Goal: Answer question/provide support: Share knowledge or assist other users

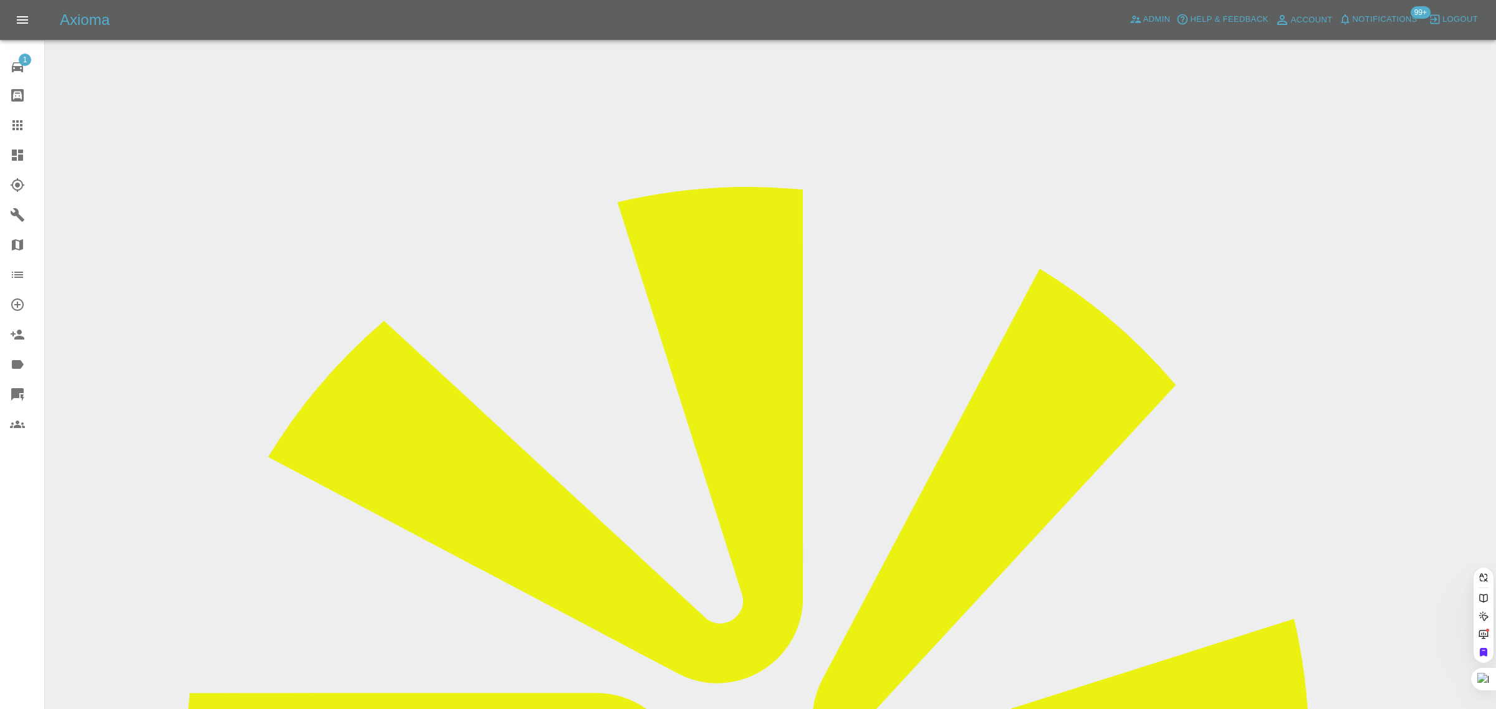
paste input "[EMAIL_ADDRESS][DOMAIN_NAME]"
type input "[EMAIL_ADDRESS][DOMAIN_NAME]"
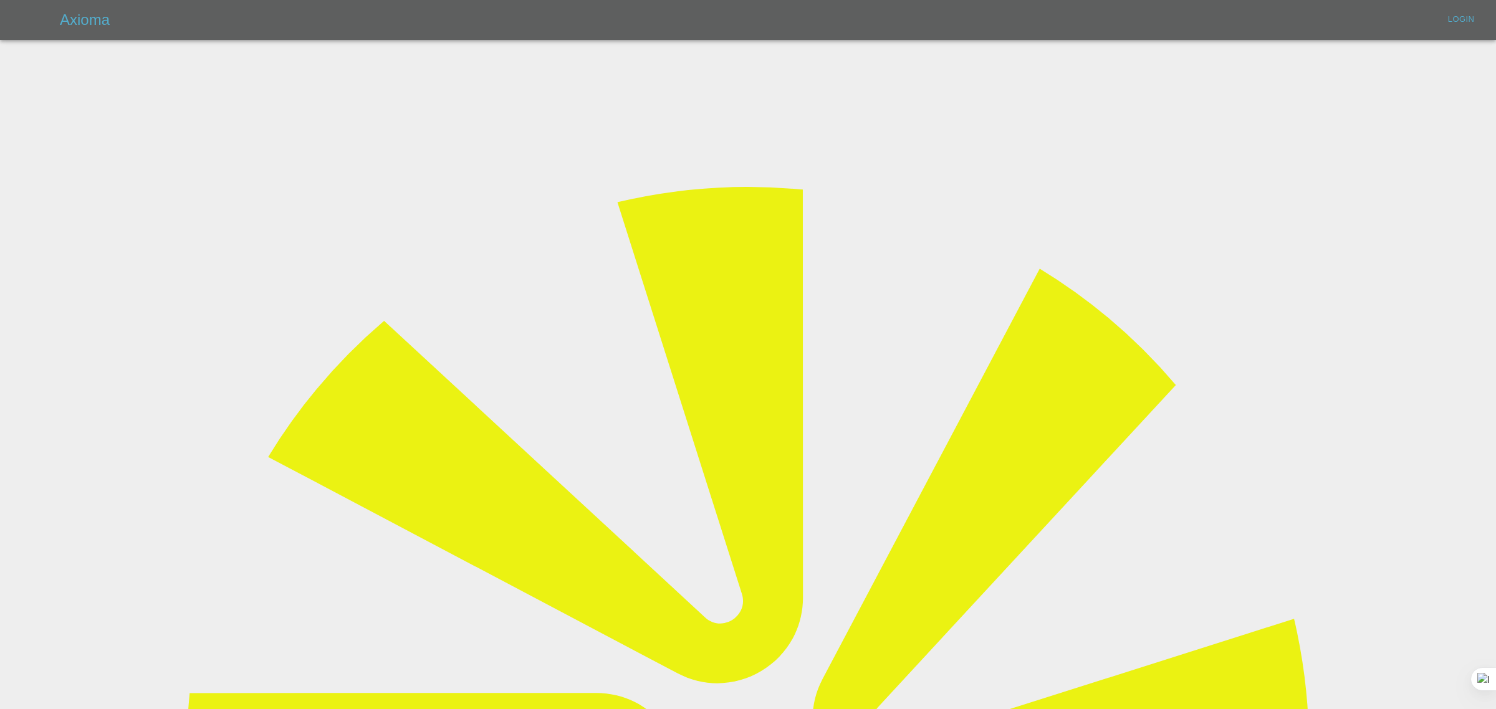
type input "[EMAIL_ADDRESS][DOMAIN_NAME]"
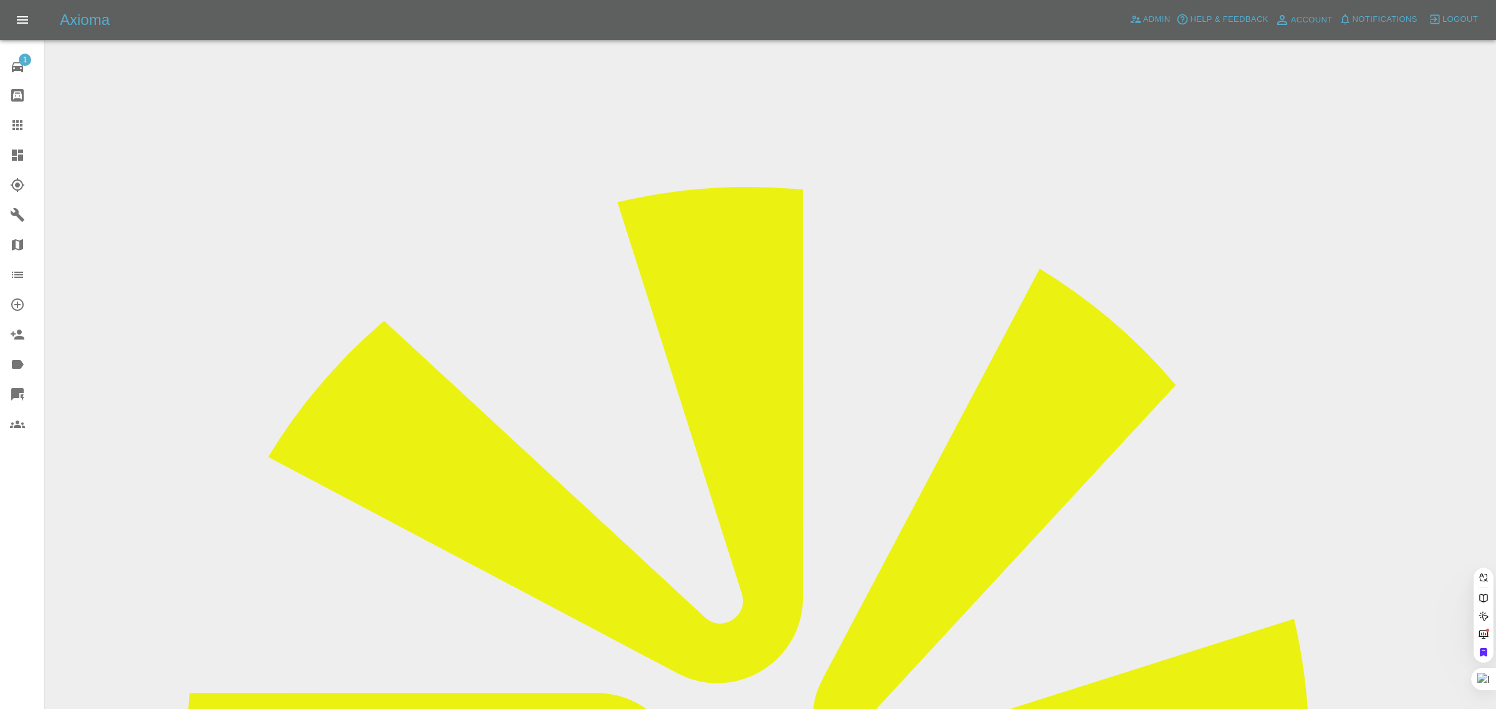
paste input "[EMAIL_ADDRESS][DOMAIN_NAME]"
type input "[EMAIL_ADDRESS][DOMAIN_NAME]"
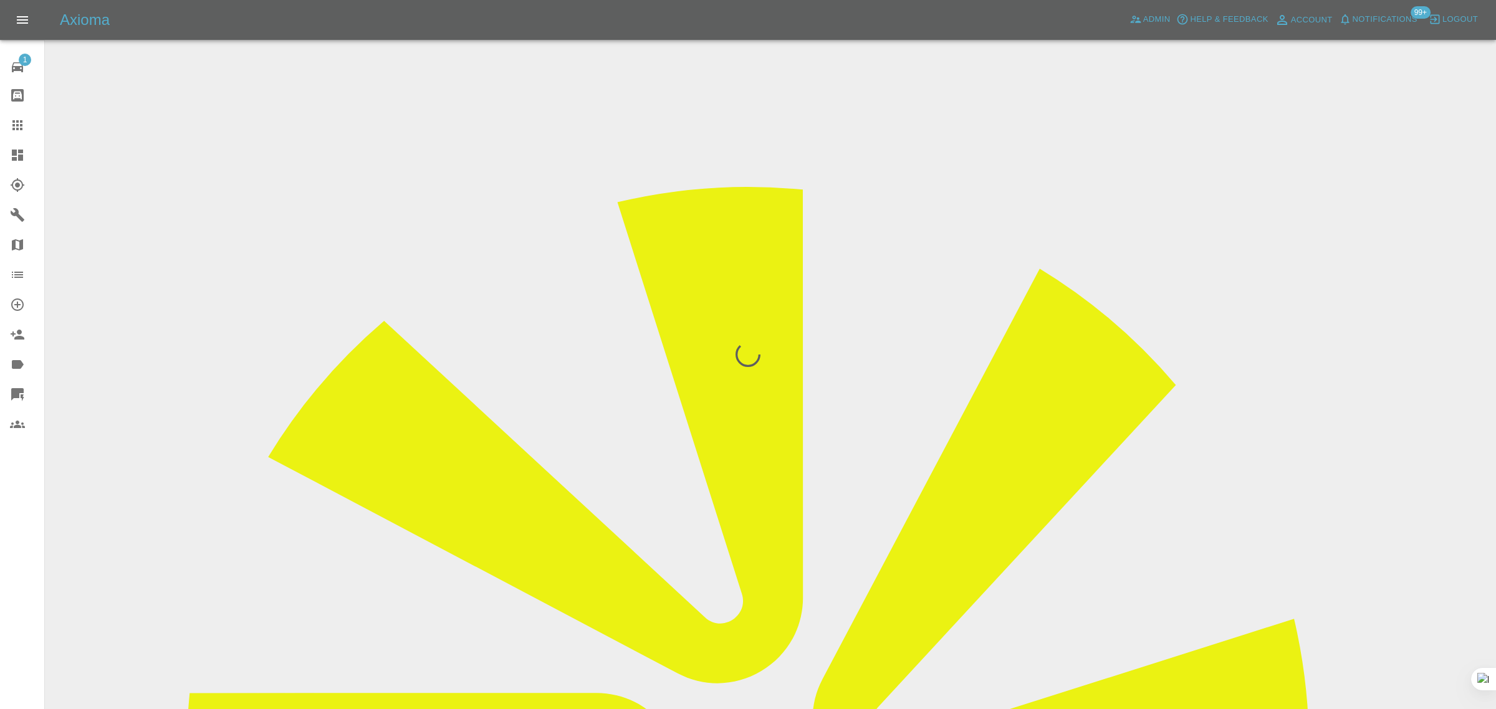
click at [28, 533] on div "1 Repair home Bodyshop home Claims Dashboard Explorer Garages Map Organization …" at bounding box center [22, 354] width 45 height 709
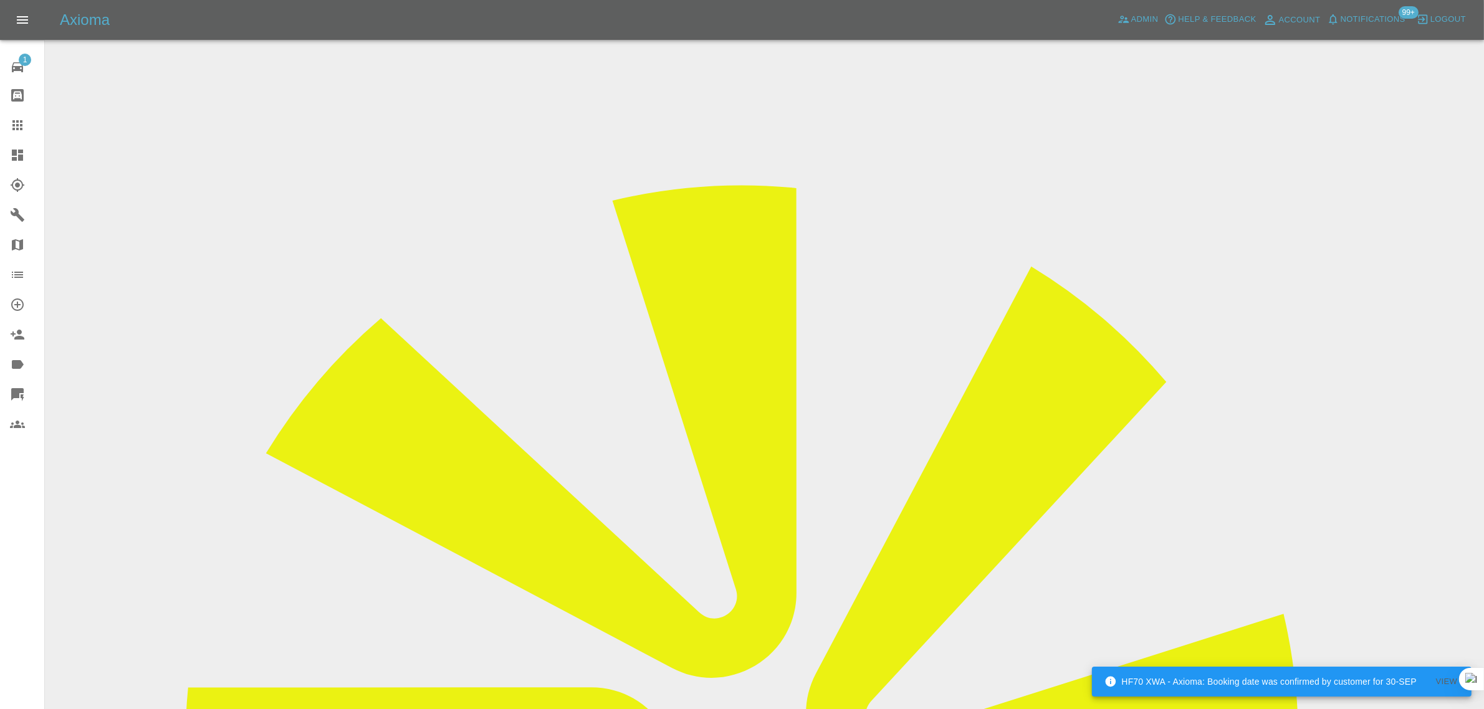
click at [14, 125] on icon at bounding box center [17, 125] width 10 height 10
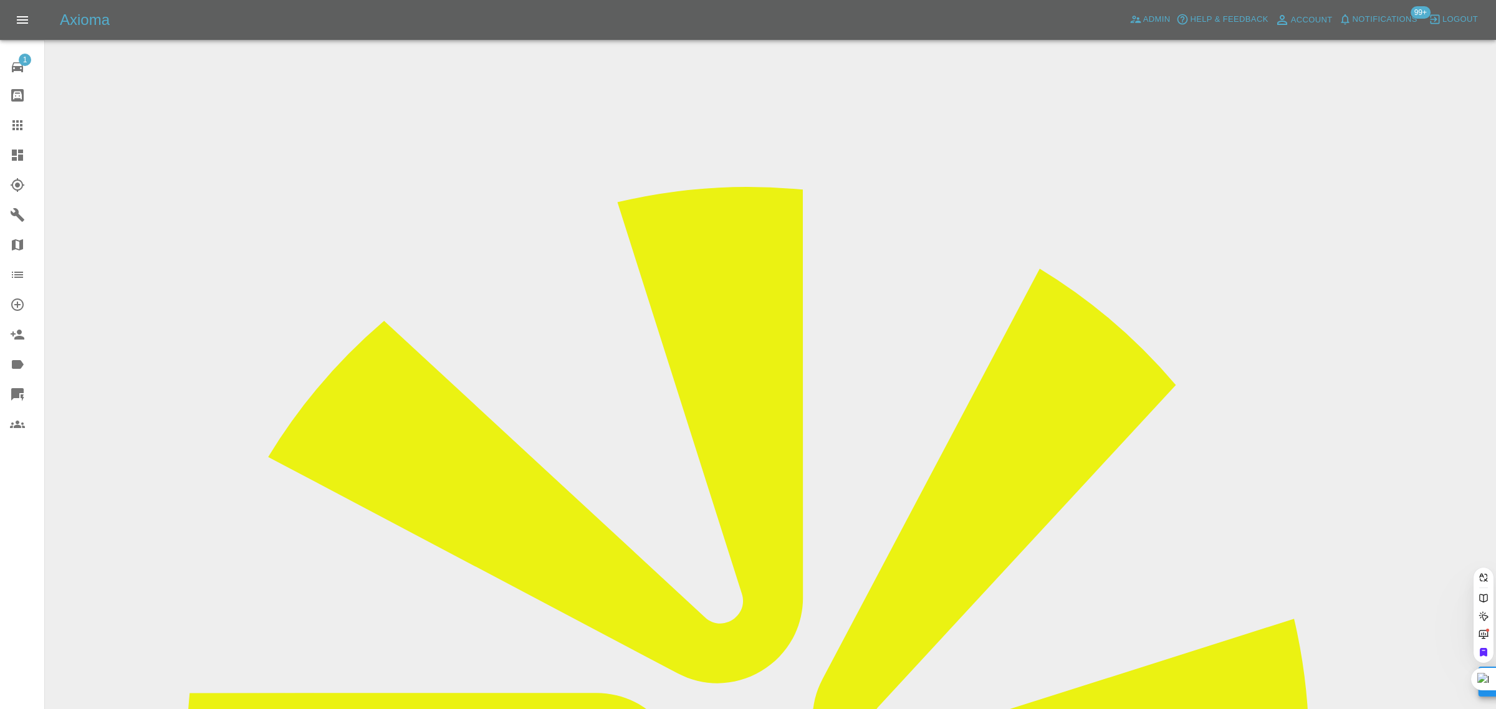
paste input "[EMAIL_ADDRESS][DOMAIN_NAME]"
type input "[EMAIL_ADDRESS][DOMAIN_NAME]"
drag, startPoint x: 723, startPoint y: 448, endPoint x: 691, endPoint y: 491, distance: 54.4
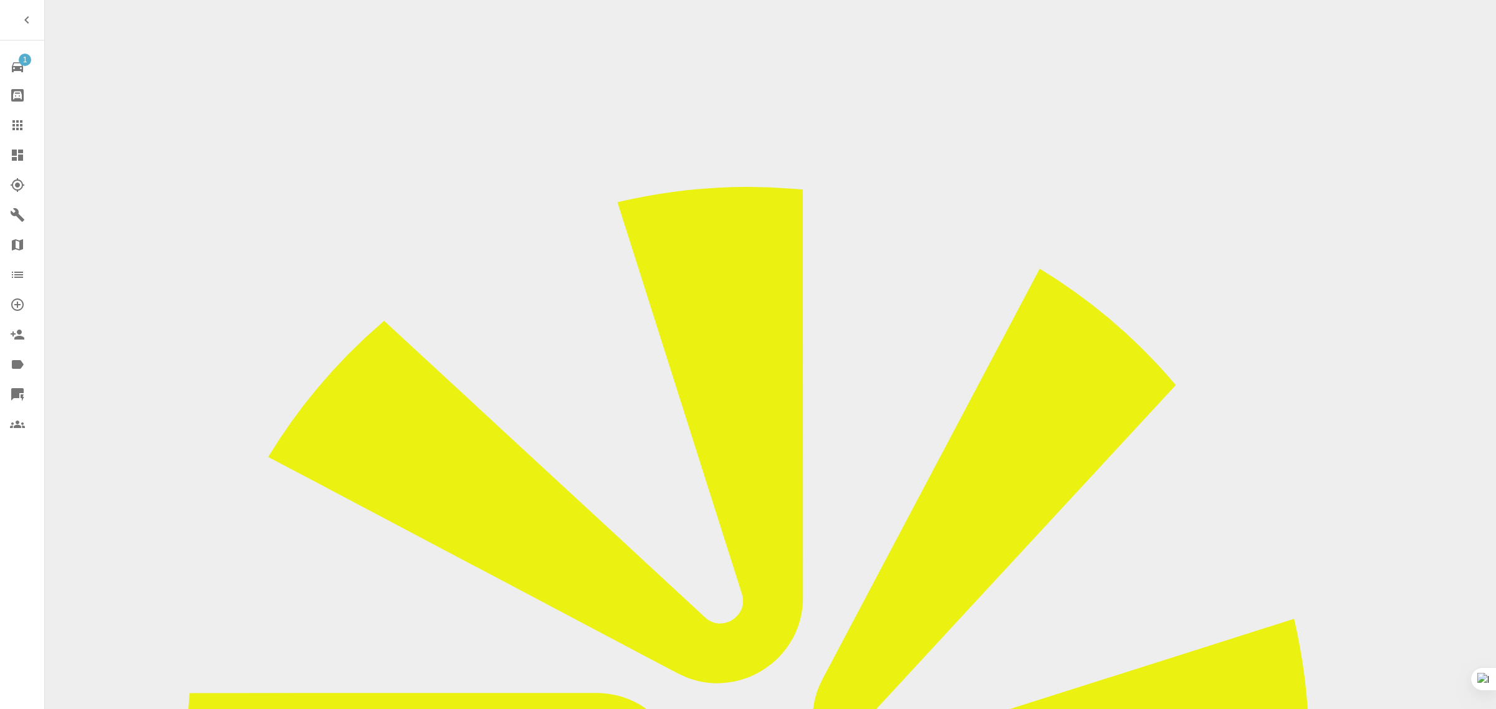
checkbox input "true"
paste input "No not available have you got anyother dates please. Thank you"
type input "No not available have you got anyother dates please. Thank you"
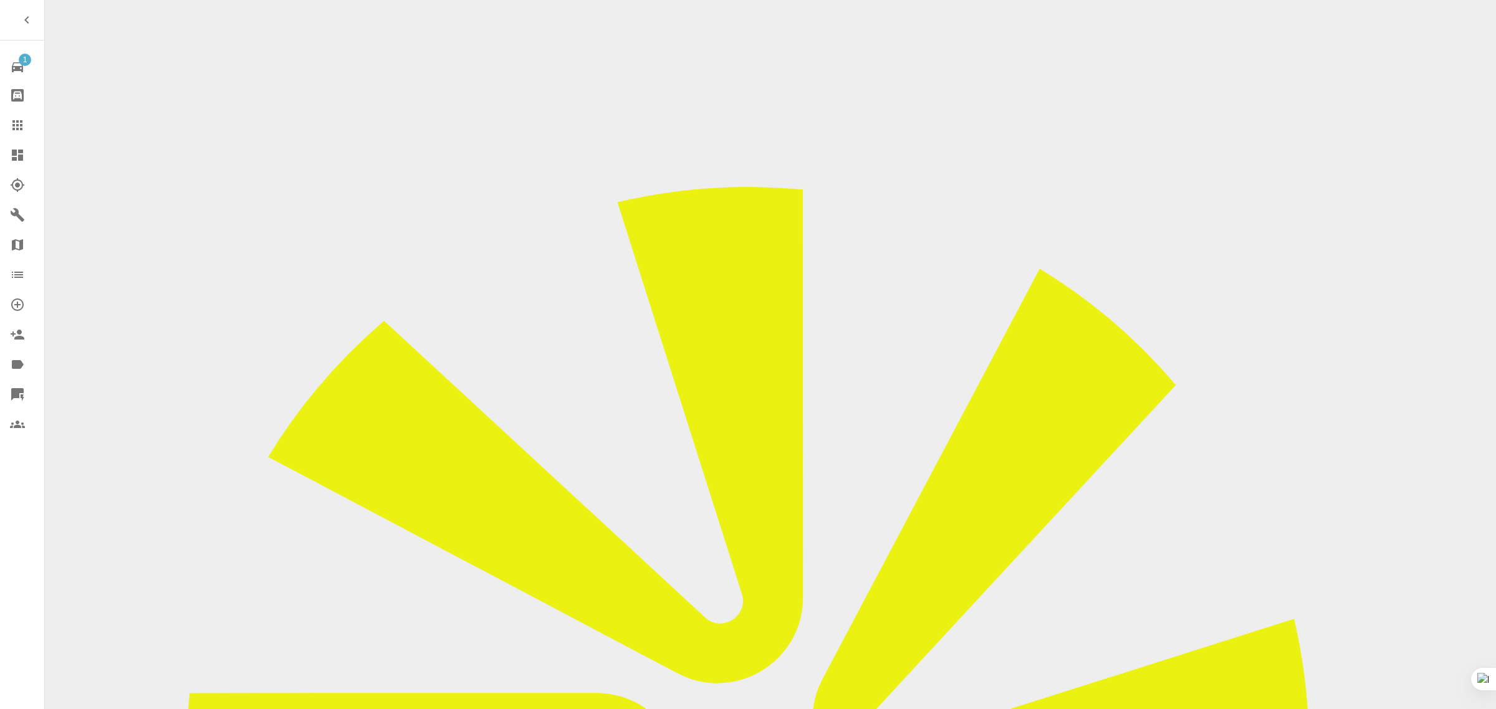
click at [22, 127] on icon at bounding box center [17, 125] width 15 height 15
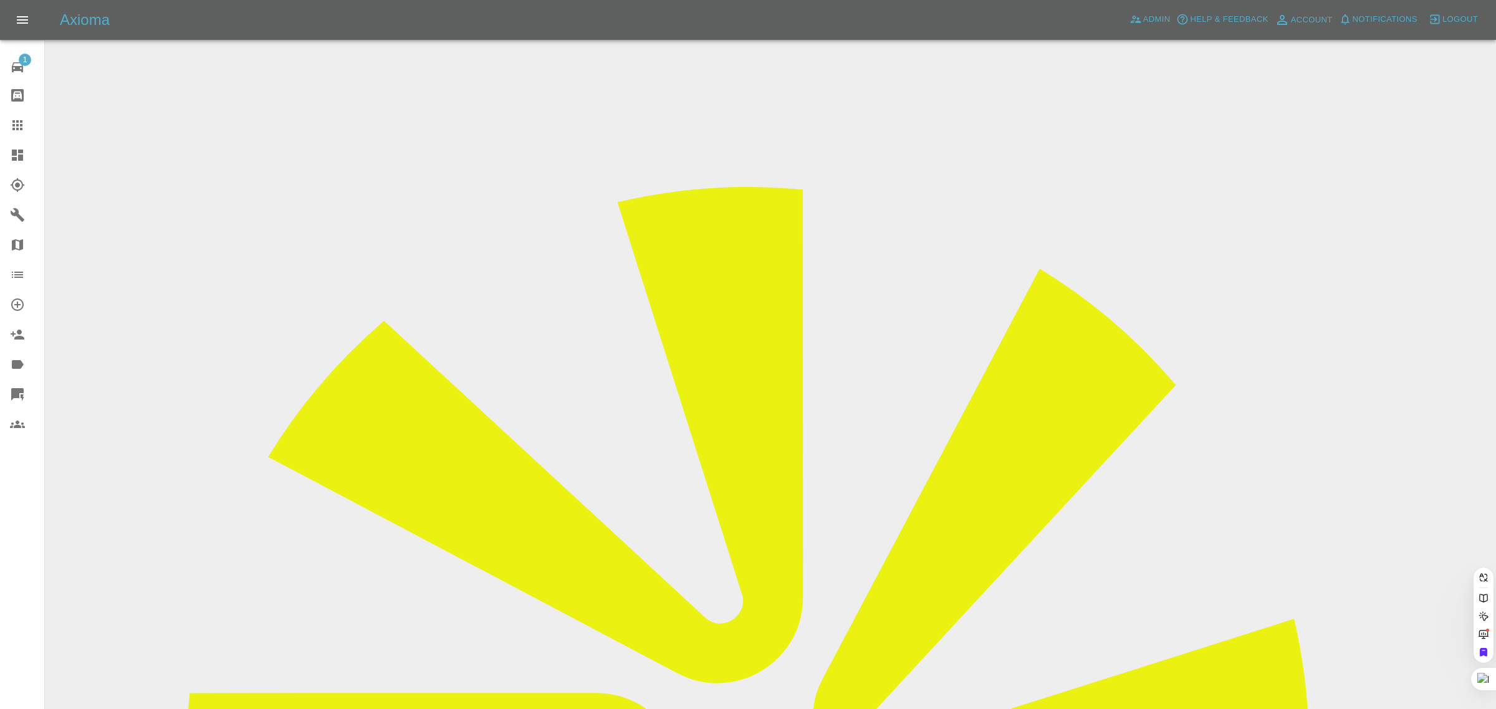
drag, startPoint x: 653, startPoint y: 396, endPoint x: 719, endPoint y: 406, distance: 66.8
paste input "[EMAIL_ADDRESS][DOMAIN_NAME]"
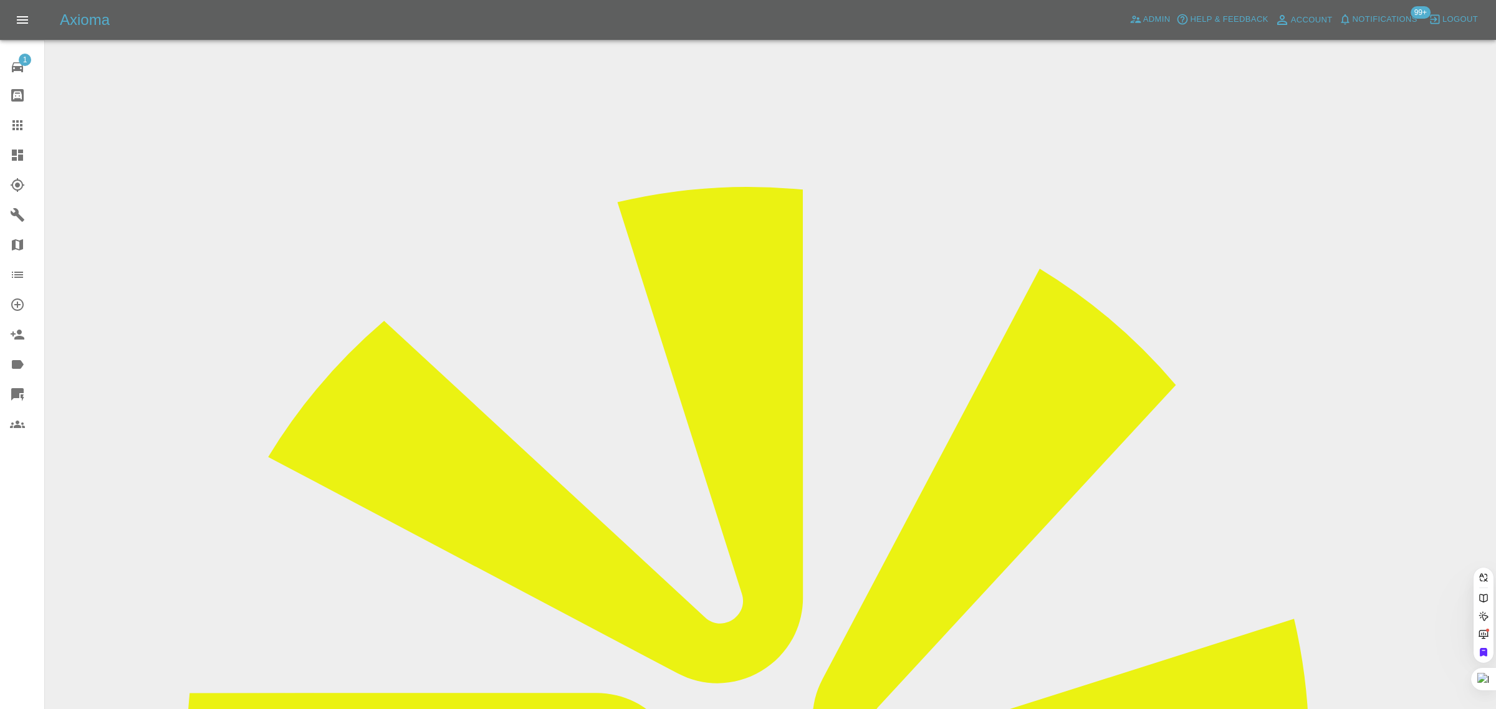
type input "[EMAIL_ADDRESS][DOMAIN_NAME]"
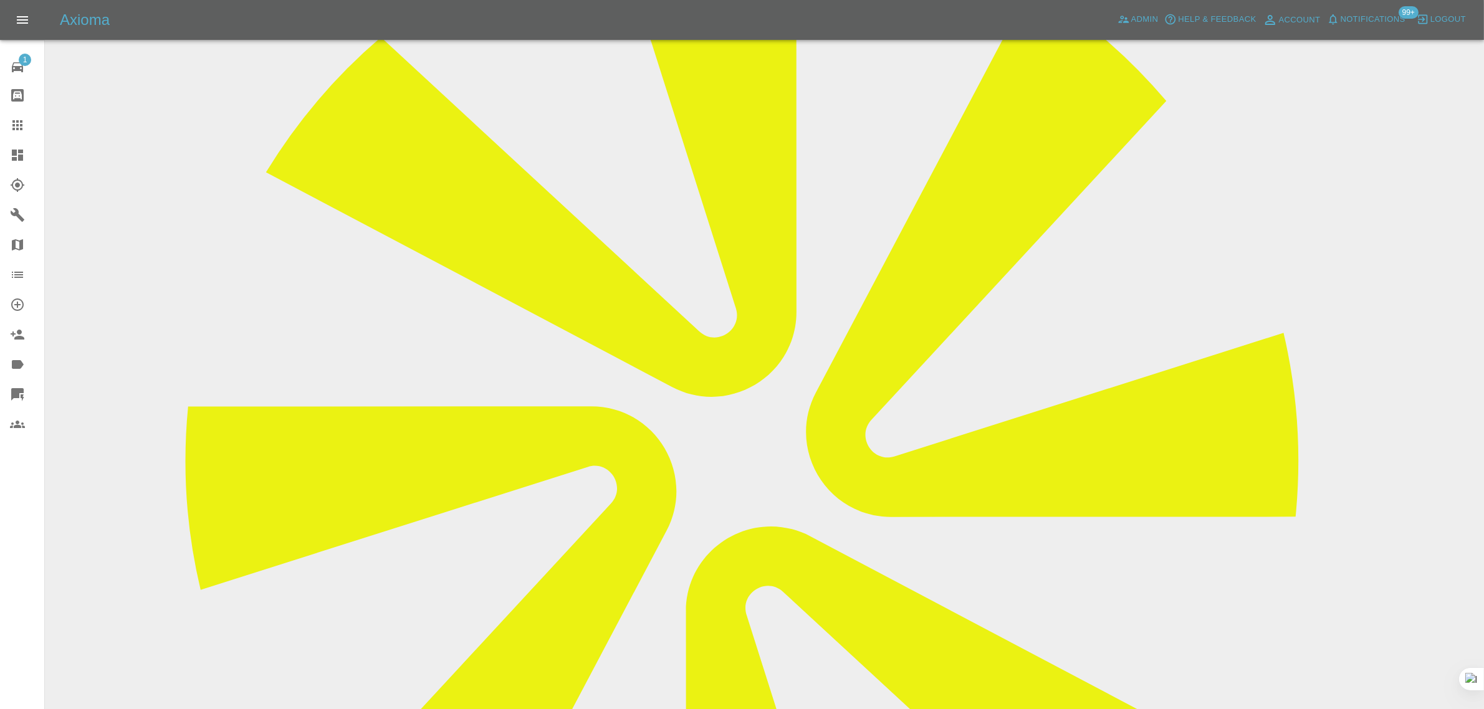
scroll to position [78, 0]
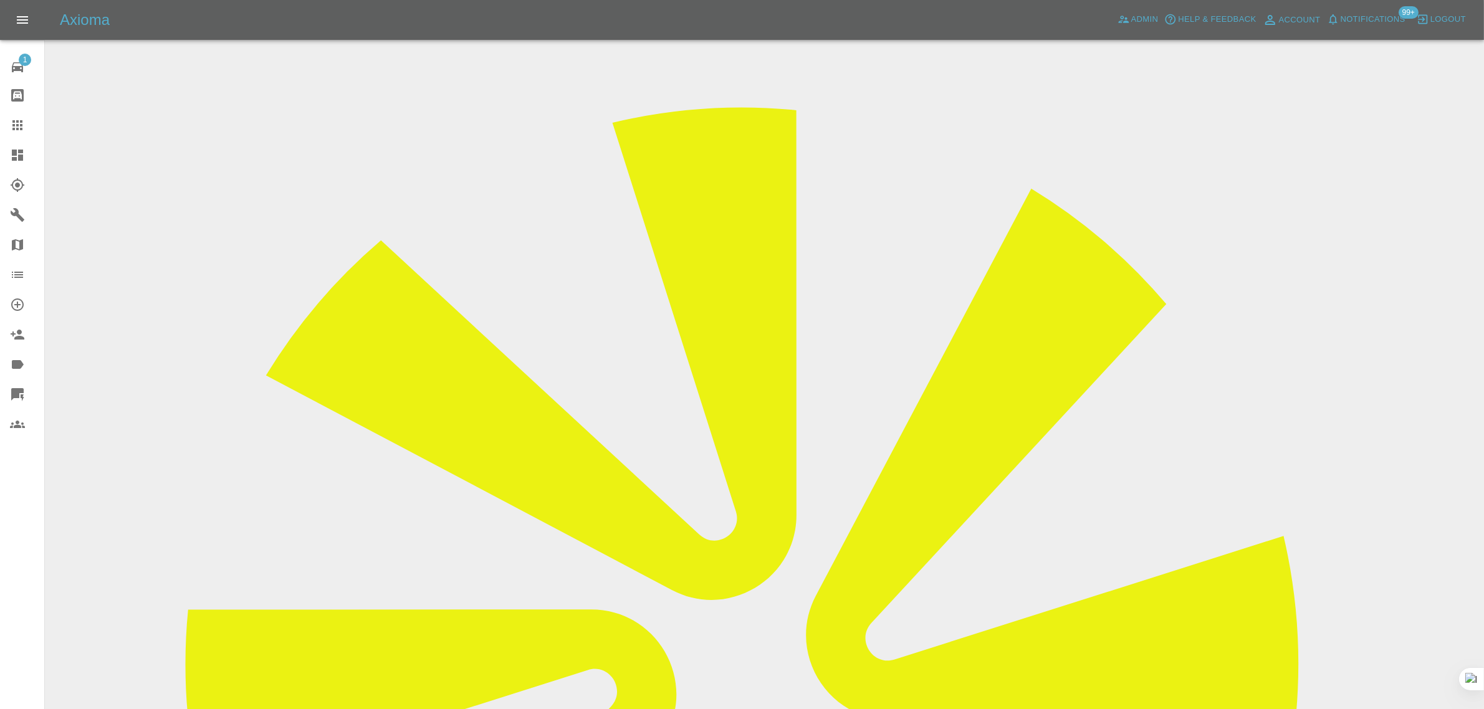
click at [22, 118] on icon at bounding box center [17, 125] width 15 height 15
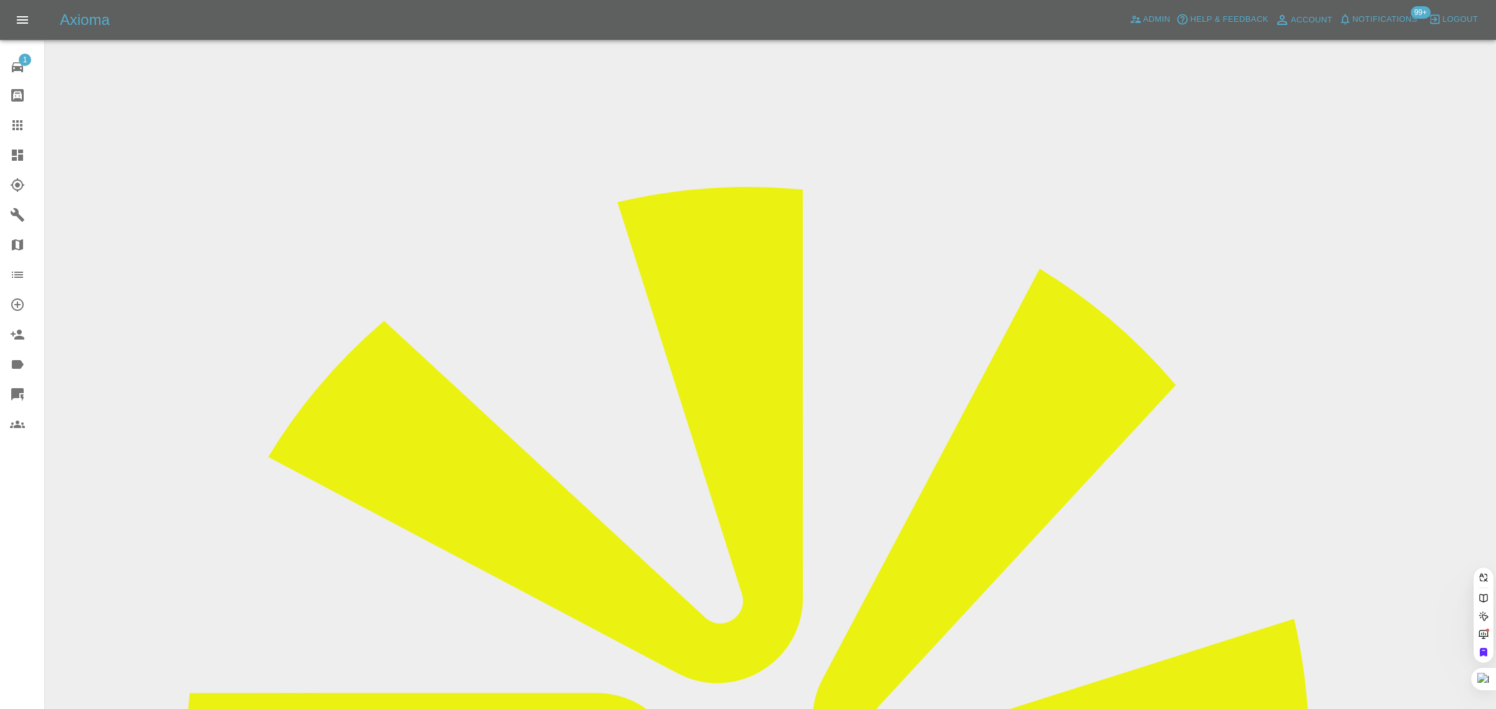
paste input "[EMAIL_ADDRESS][PERSON_NAME][DOMAIN_NAME]"
type input "[EMAIL_ADDRESS][PERSON_NAME][DOMAIN_NAME]"
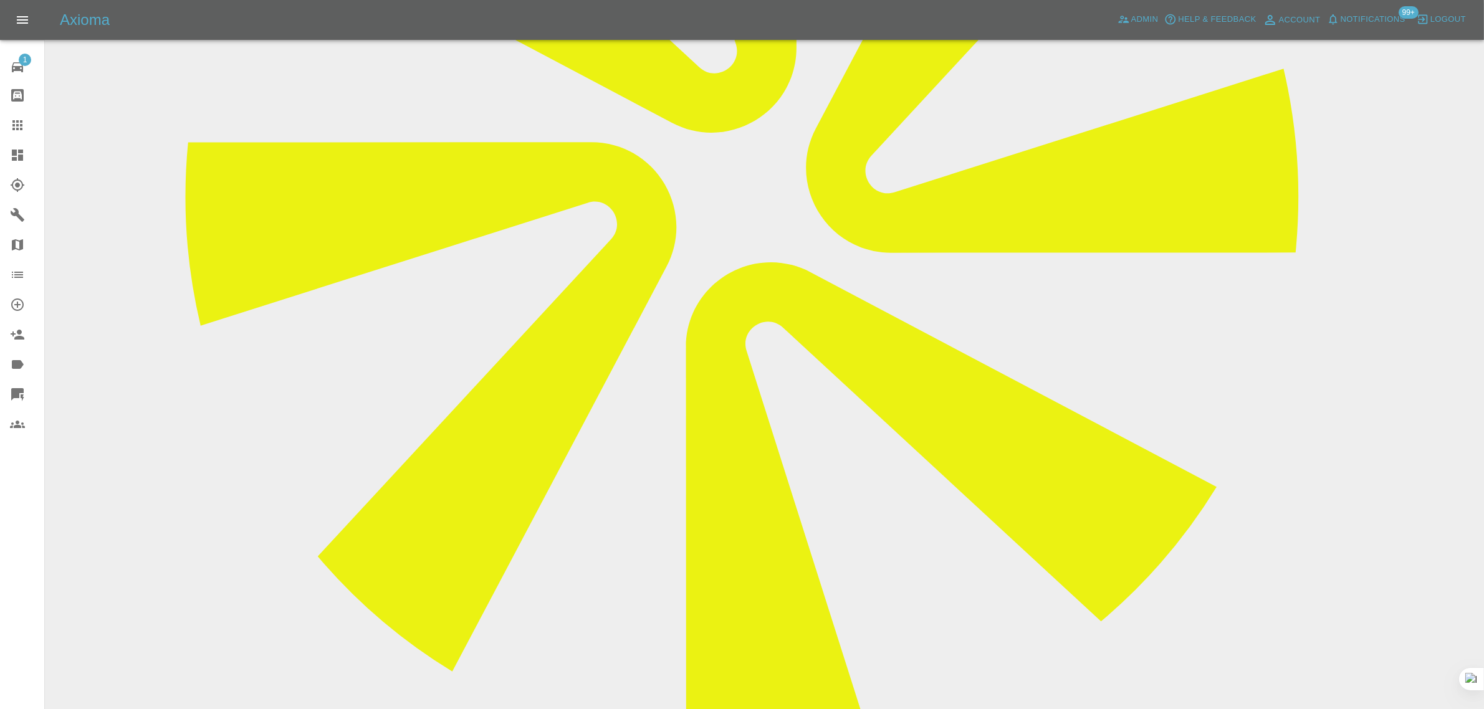
scroll to position [234, 0]
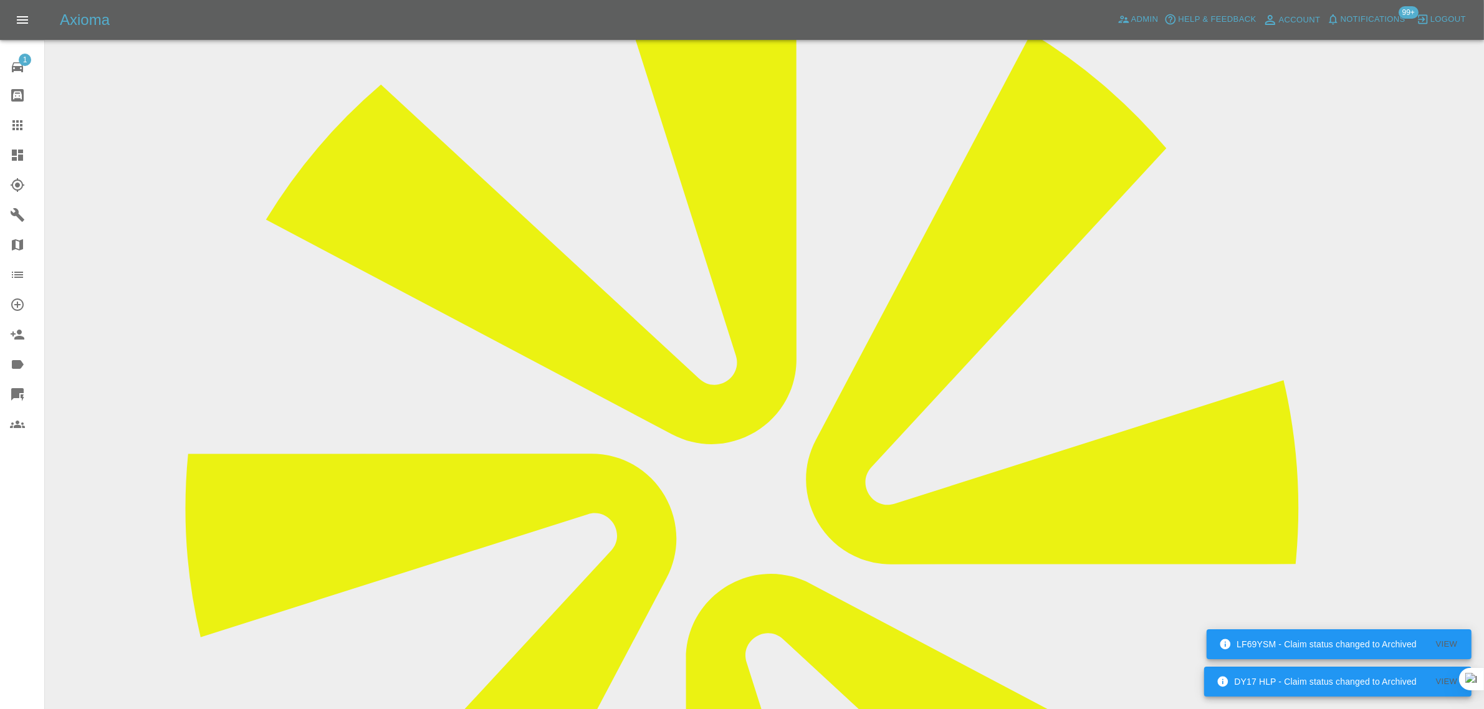
click at [30, 125] on div at bounding box center [27, 125] width 35 height 15
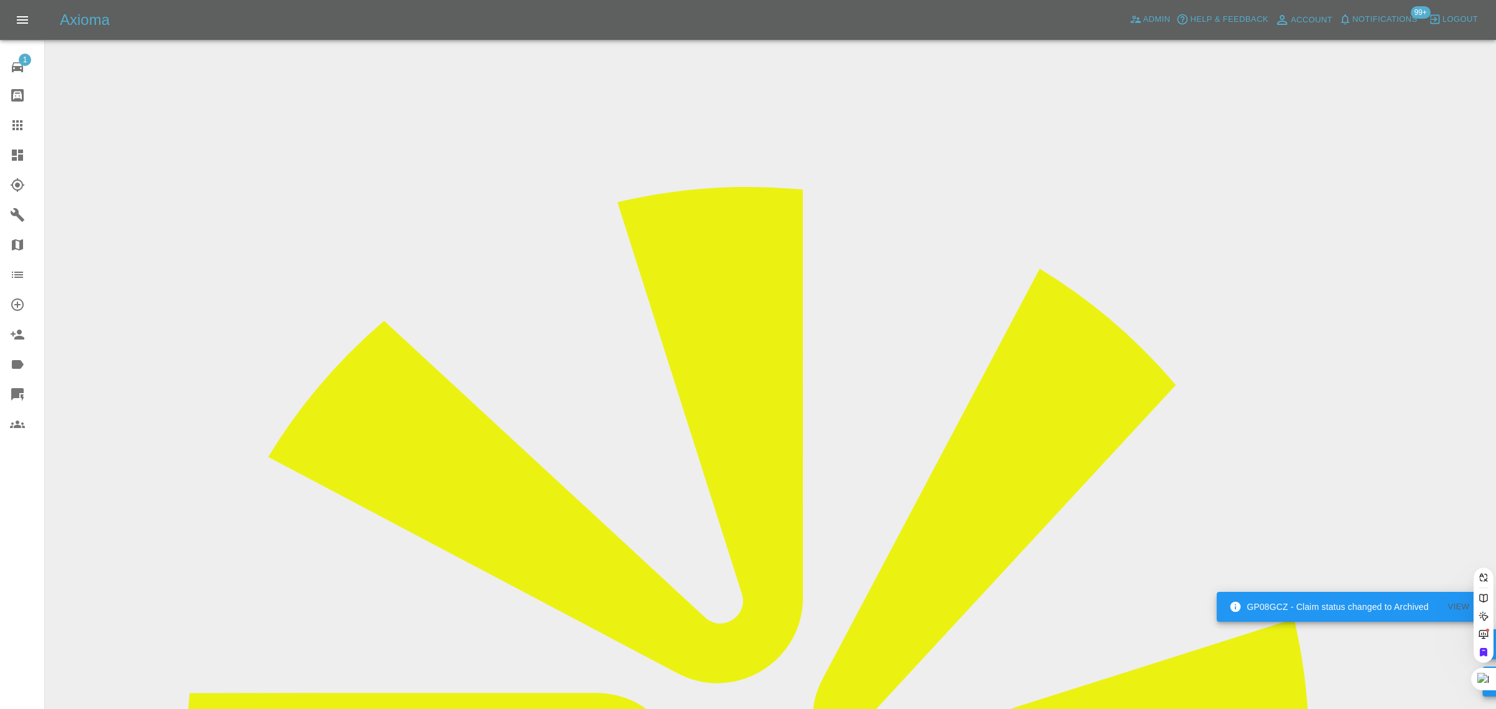
paste input "mquinn100@aol.com"
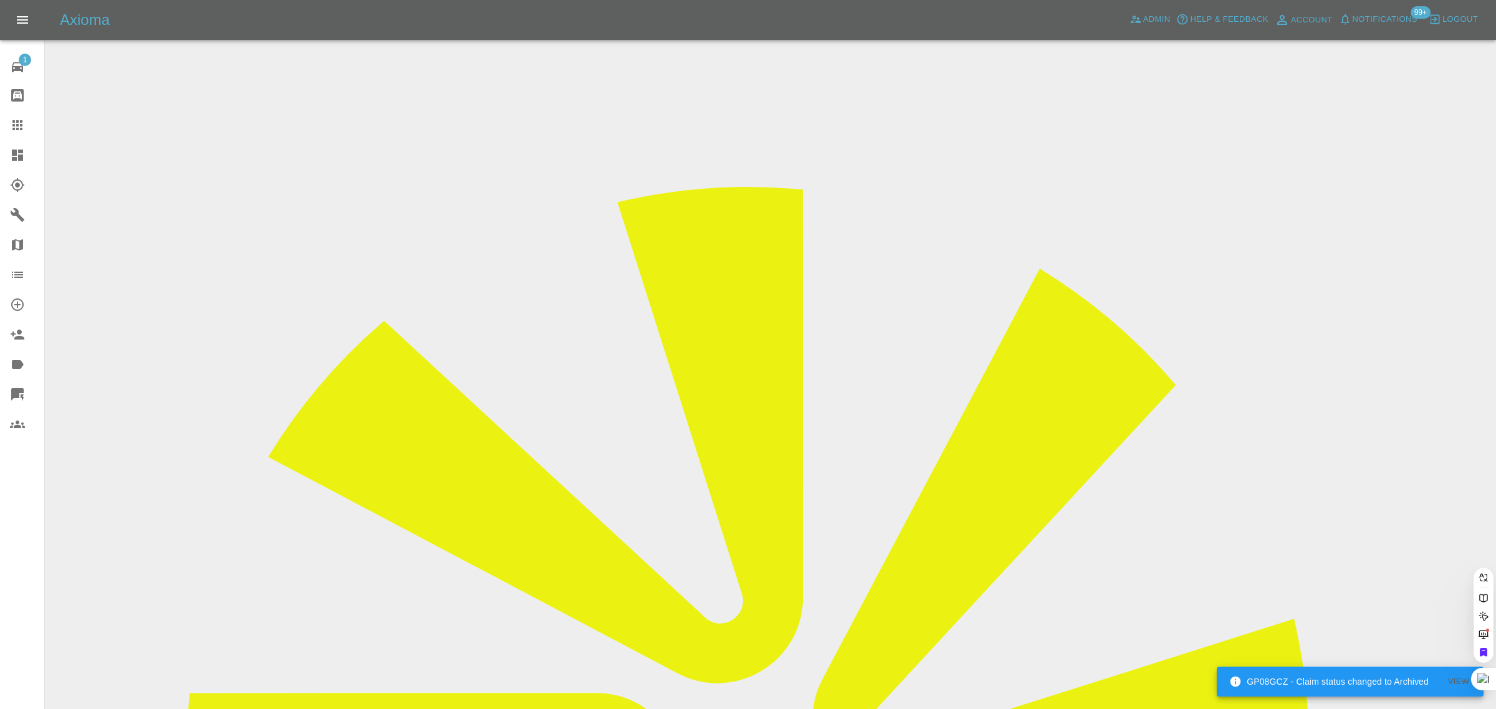
type input "mquinn100@aol.co"
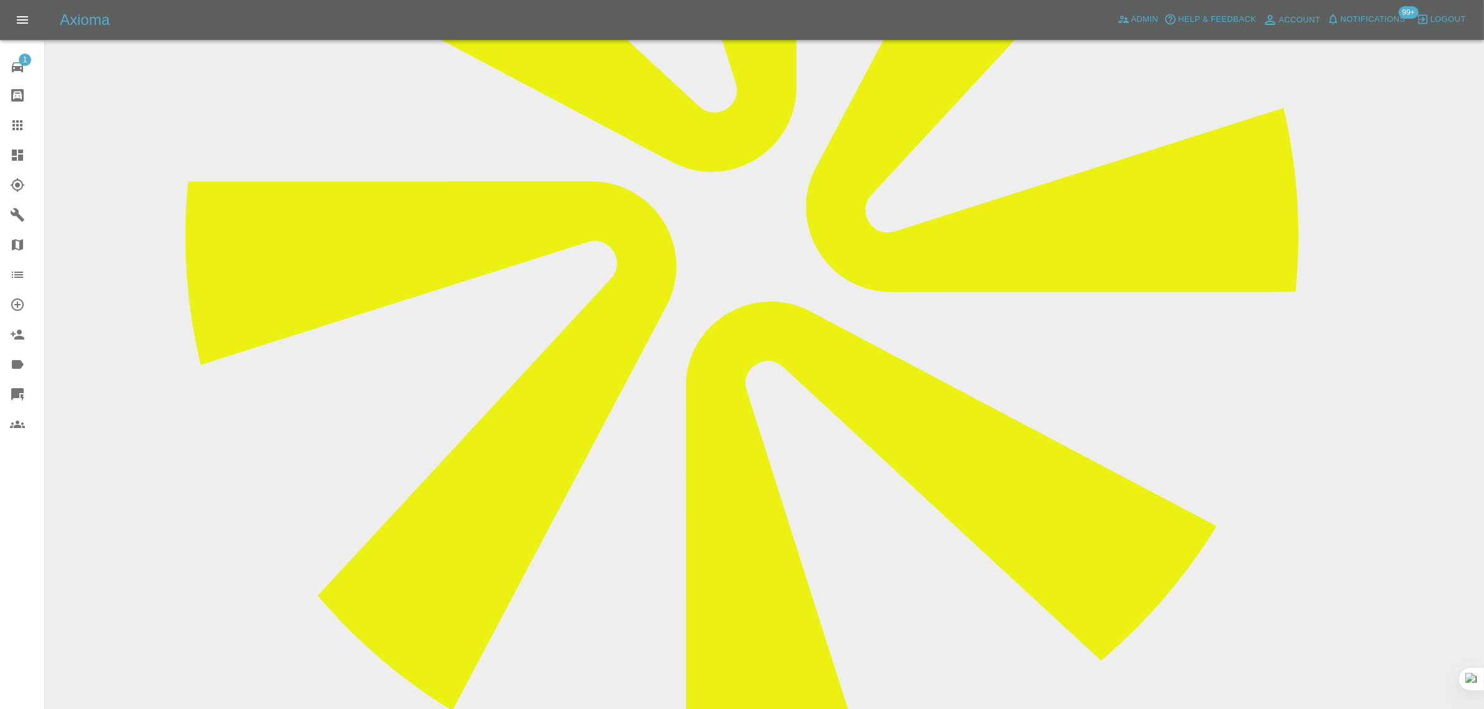
scroll to position [512, 0]
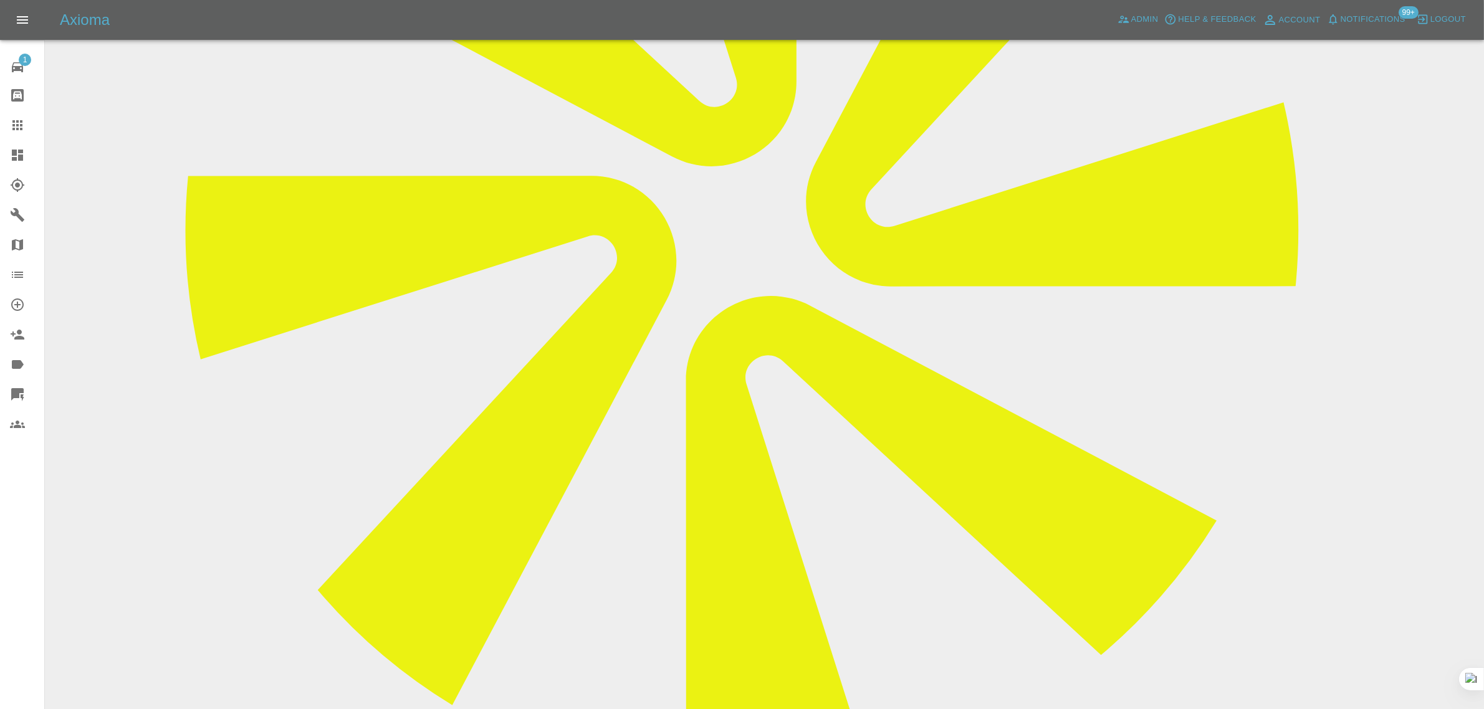
paste textarea "I have already contacted you regarding this matter and it refers to my vehicle:…"
type textarea "I have already contacted you regarding this matter and it refers to my vehicle:…"
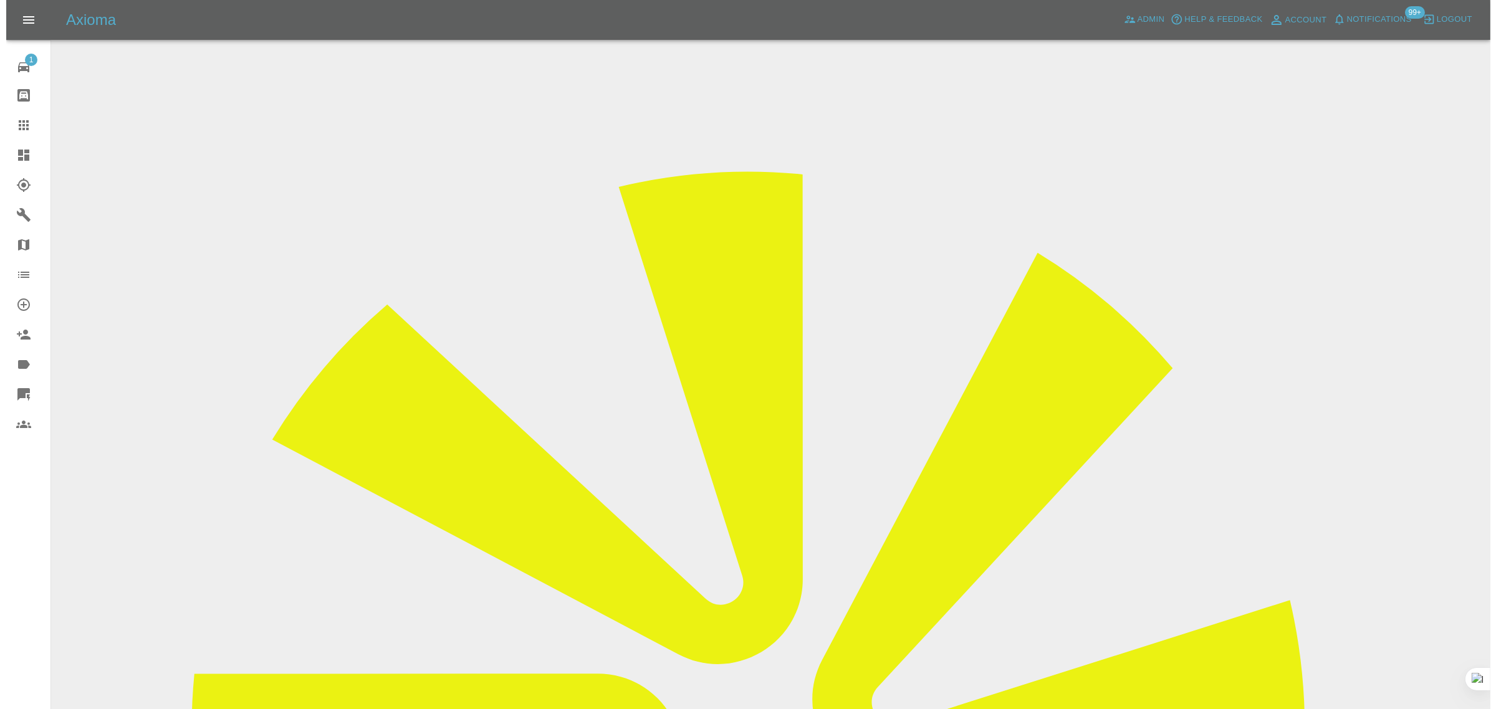
scroll to position [0, 0]
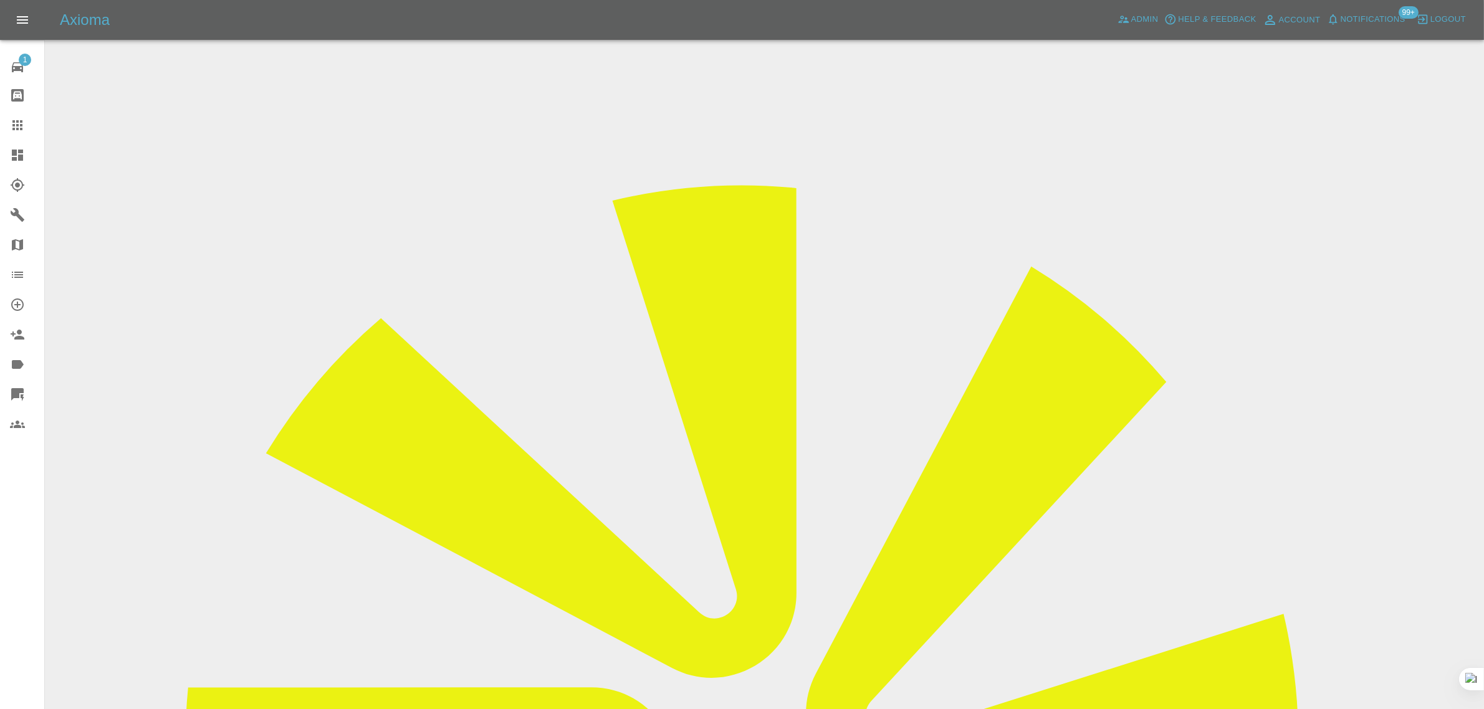
click at [12, 130] on icon at bounding box center [17, 125] width 10 height 10
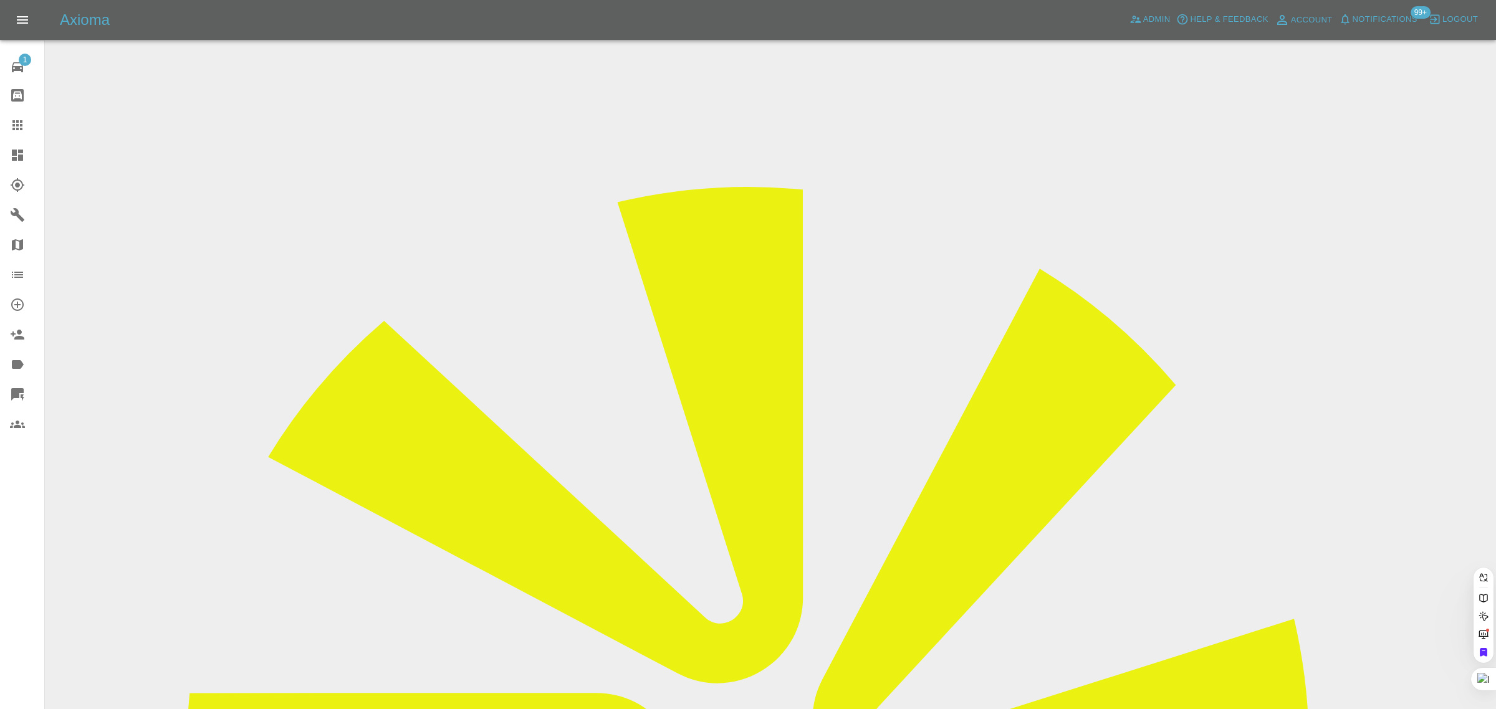
paste input "chat.utopias.2y@icloud.com"
type input "chat.utopias.2y@icloud.com"
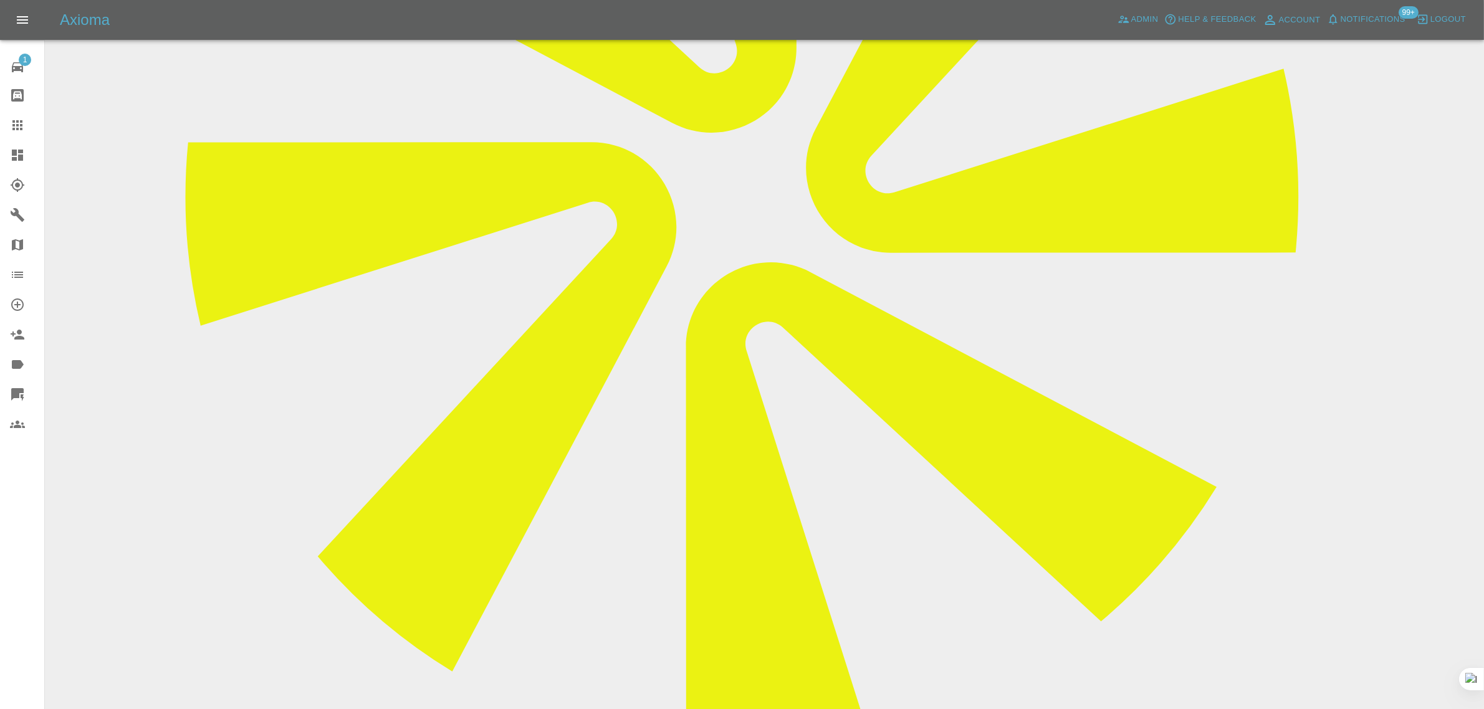
scroll to position [701, 0]
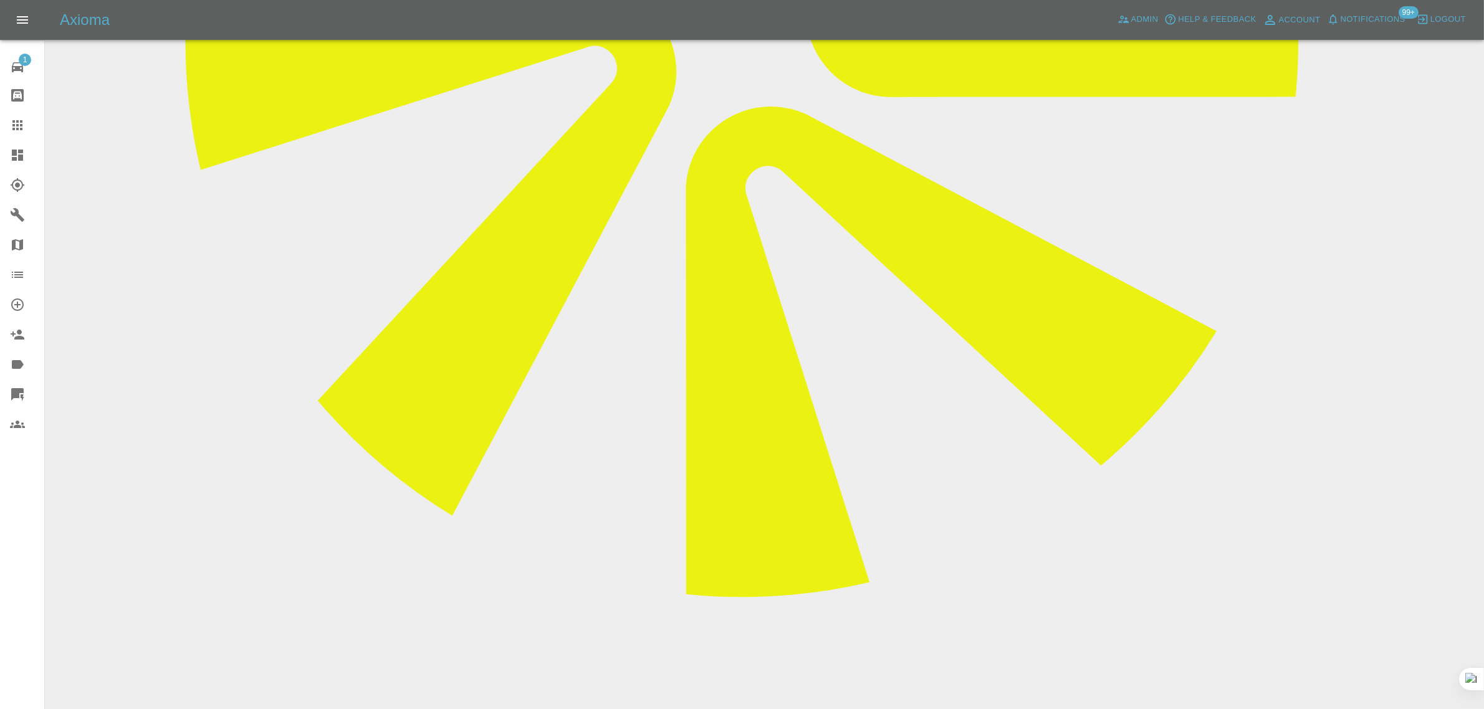
paste textarea "I just spoke to Wayne and he said that he does not have a repair job booked wit…"
type textarea "I just spoke to Wayne and he said that he does not have a repair job booked wit…"
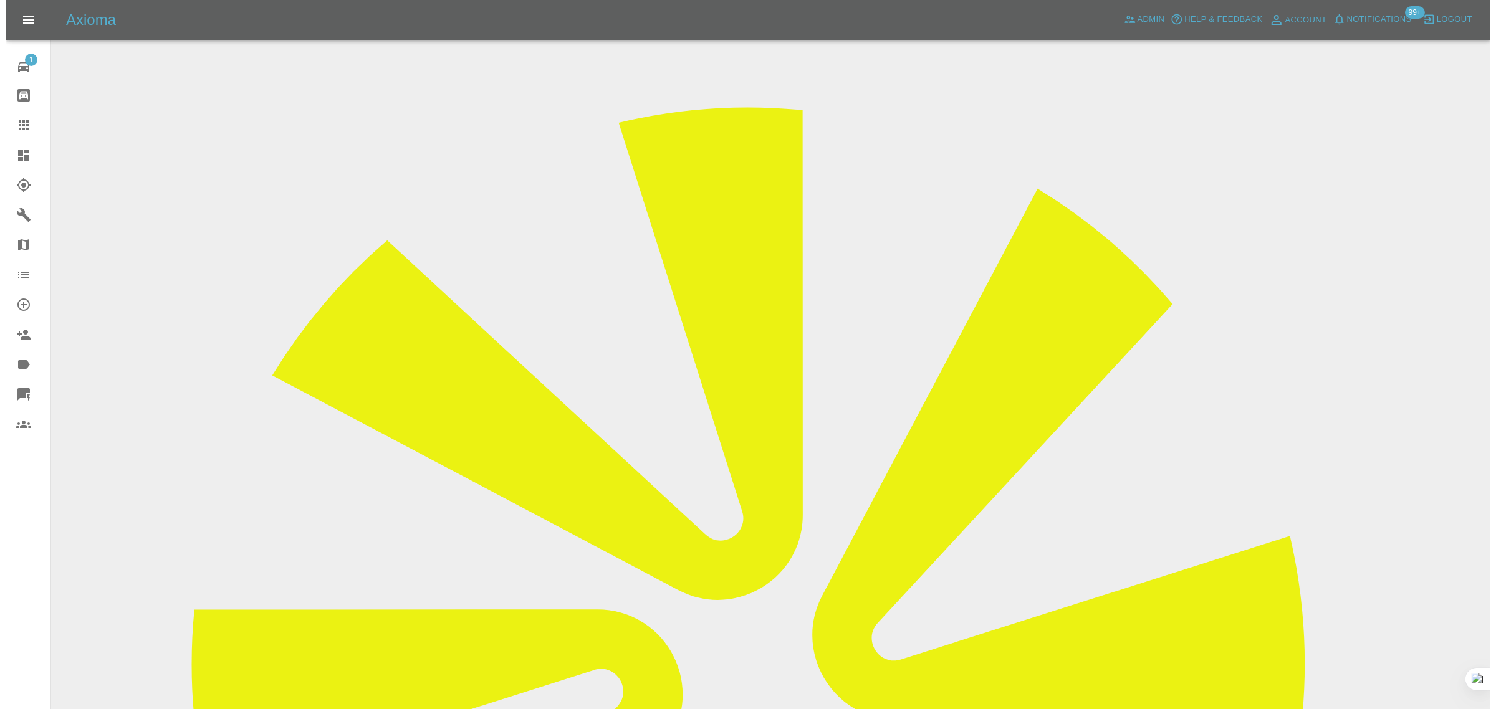
scroll to position [0, 0]
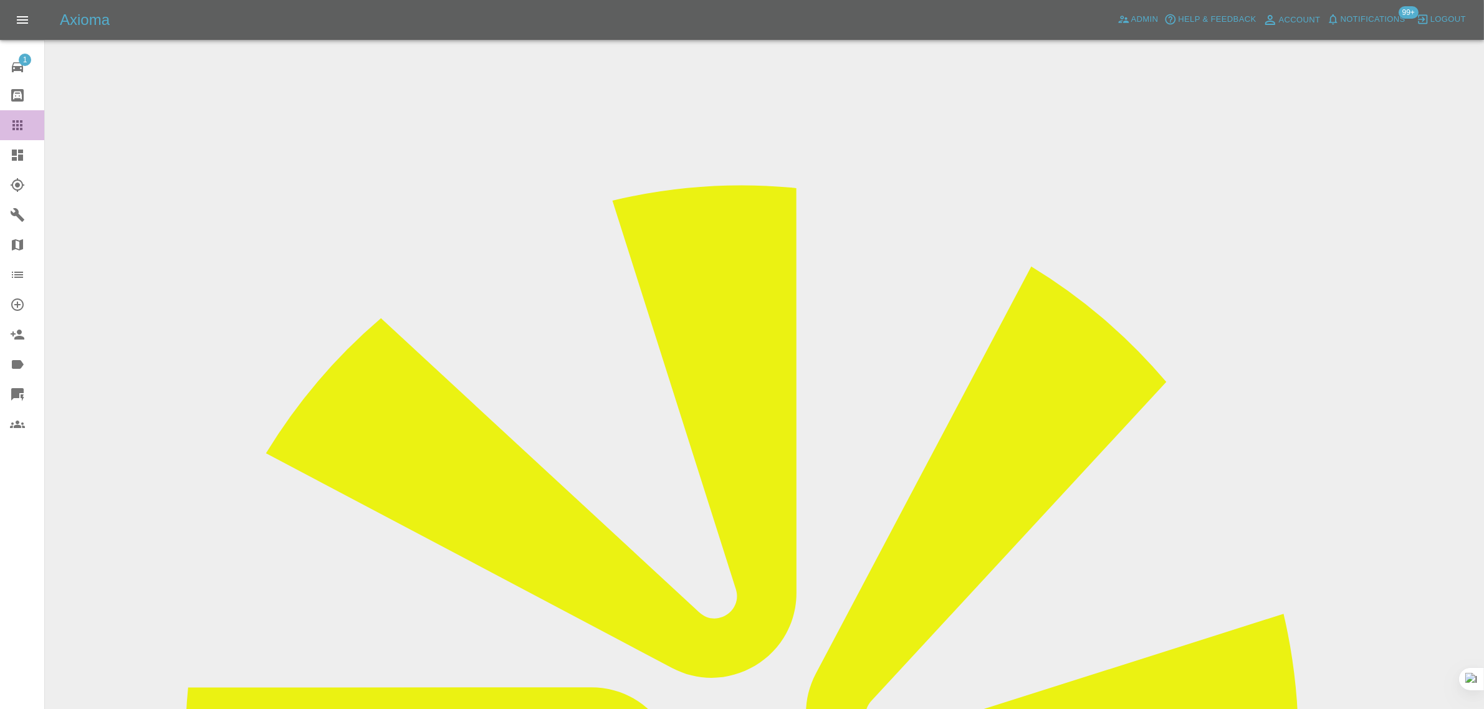
click at [24, 128] on div at bounding box center [27, 125] width 35 height 15
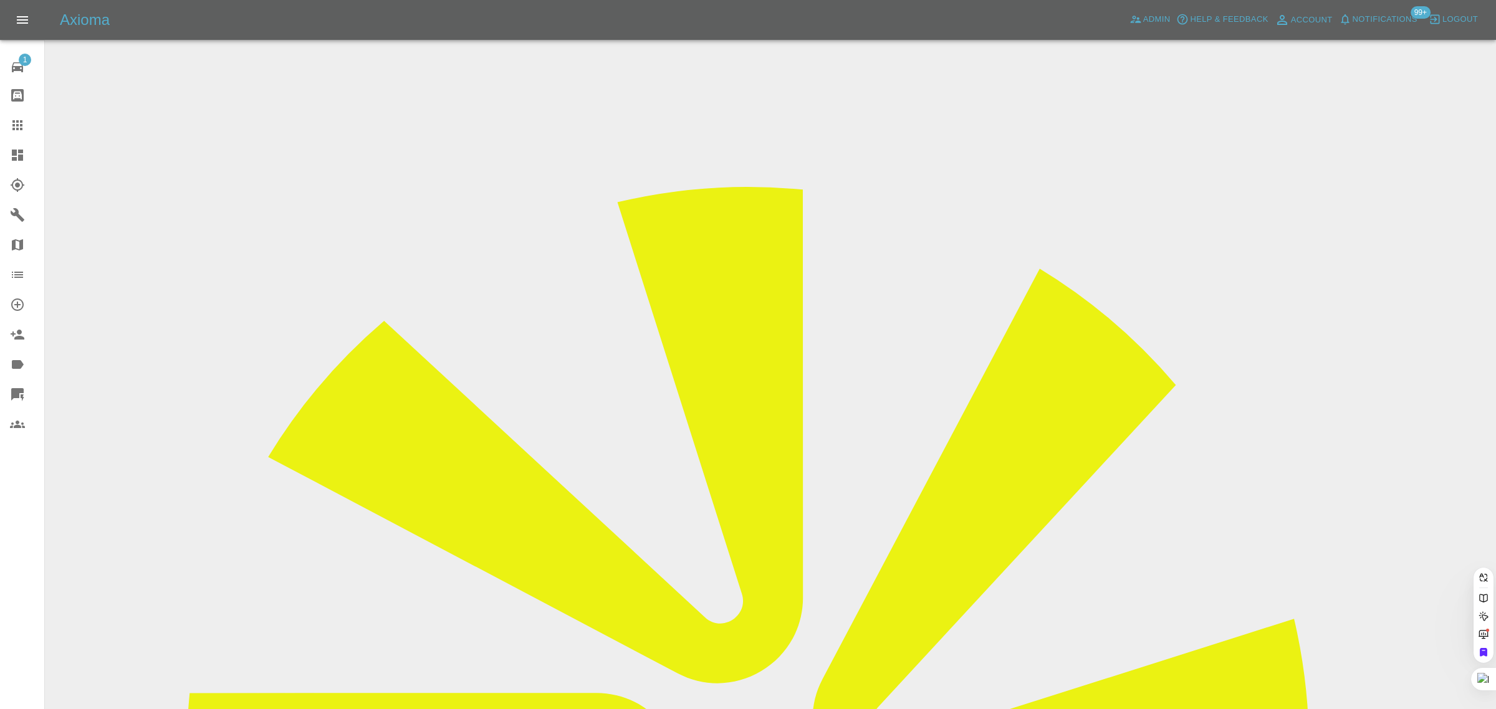
paste input "[EMAIL_ADDRESS][DOMAIN_NAME]"
type input "[EMAIL_ADDRESS][DOMAIN_NAME]"
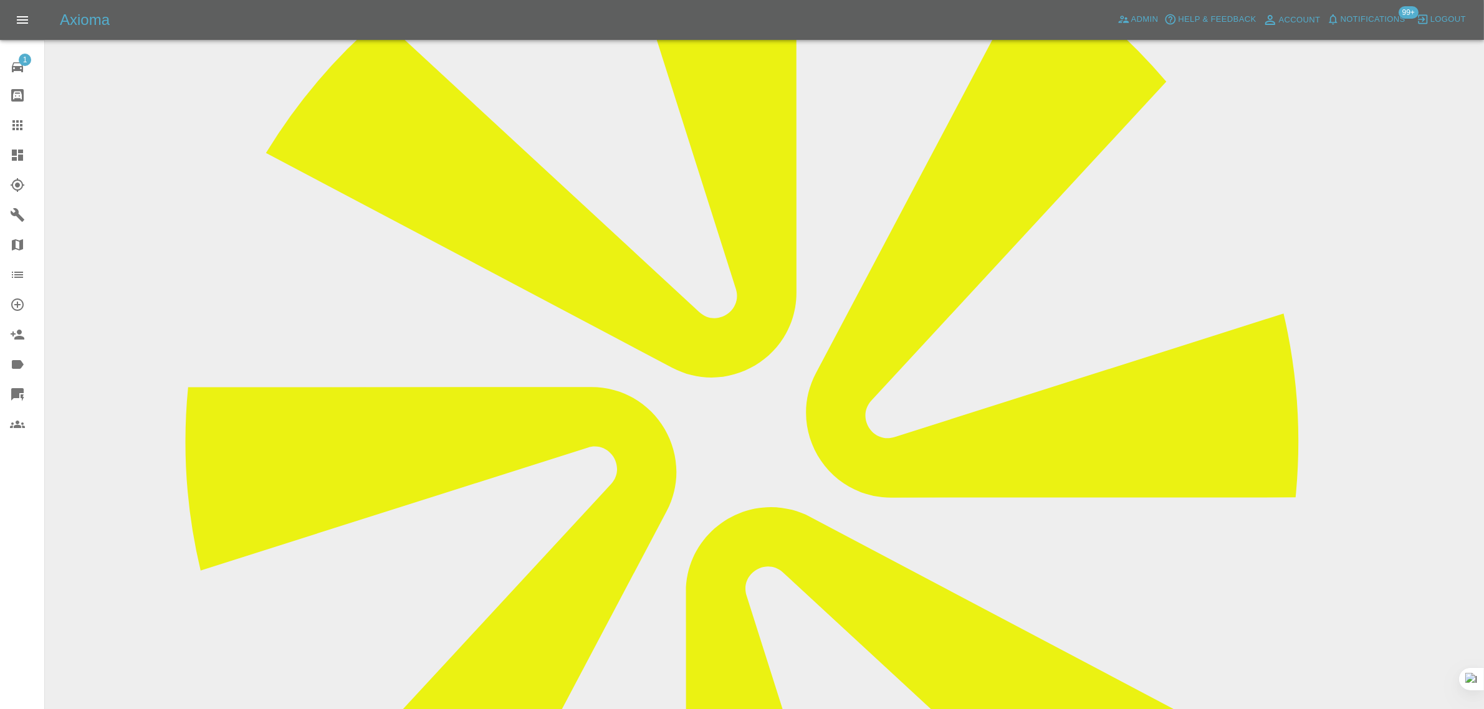
scroll to position [312, 0]
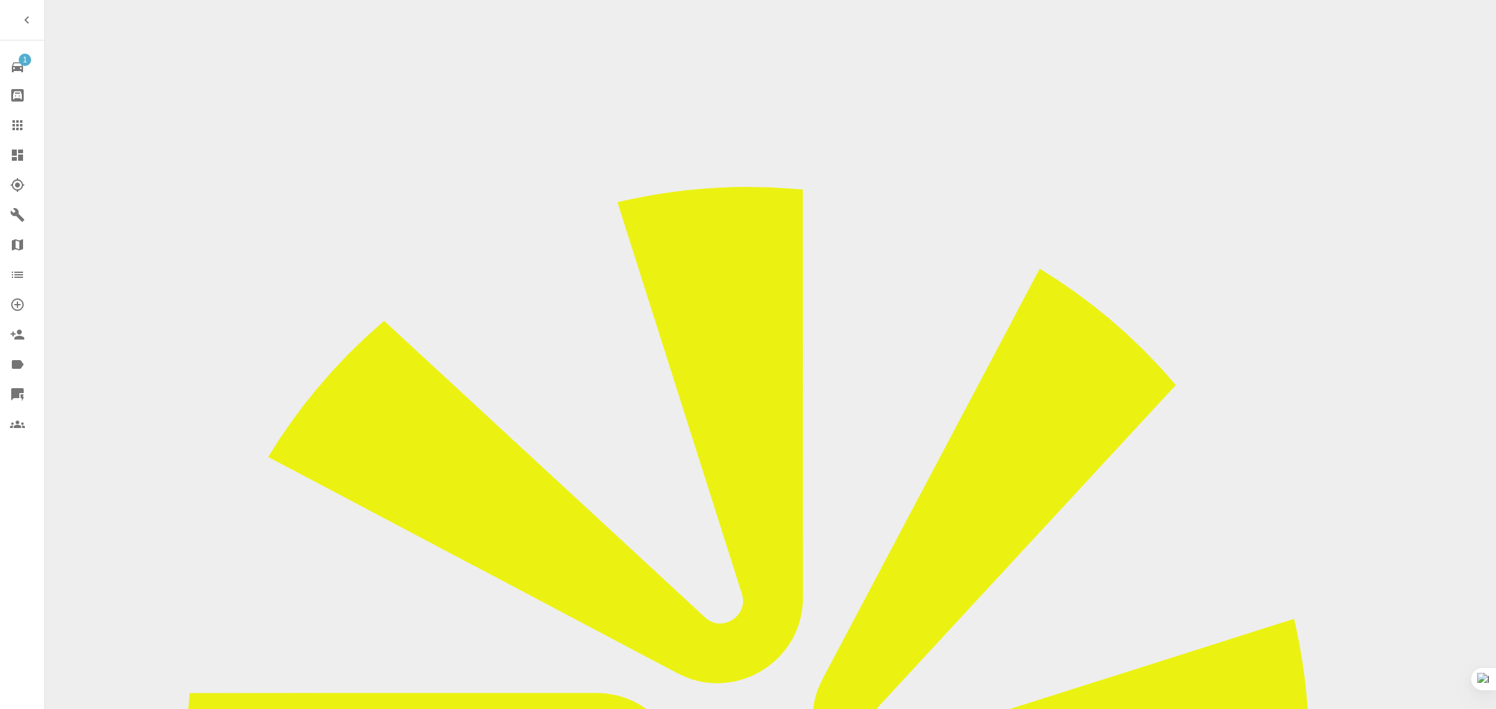
click at [28, 120] on div at bounding box center [27, 125] width 35 height 15
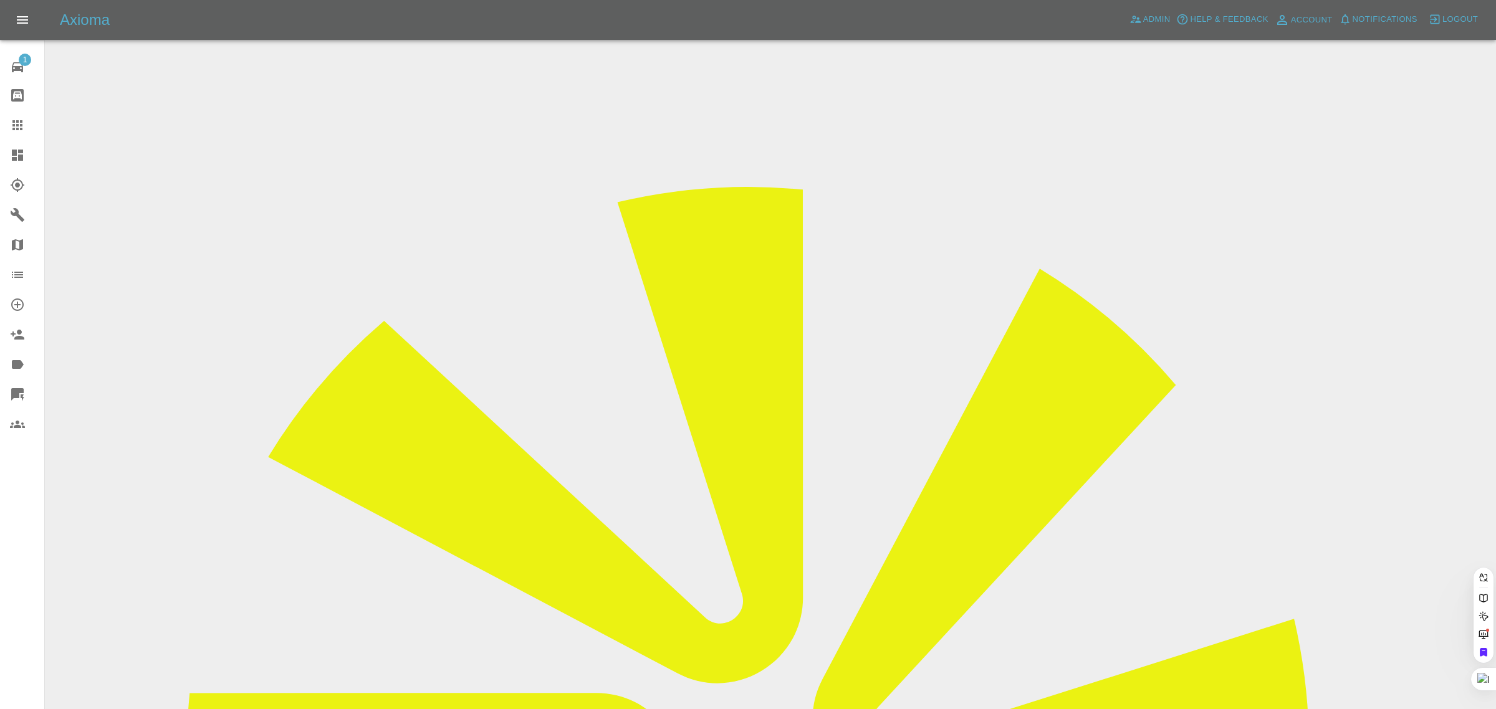
paste input "hewitta246@gmail.com"
type input "hewitta246@gmail.co"
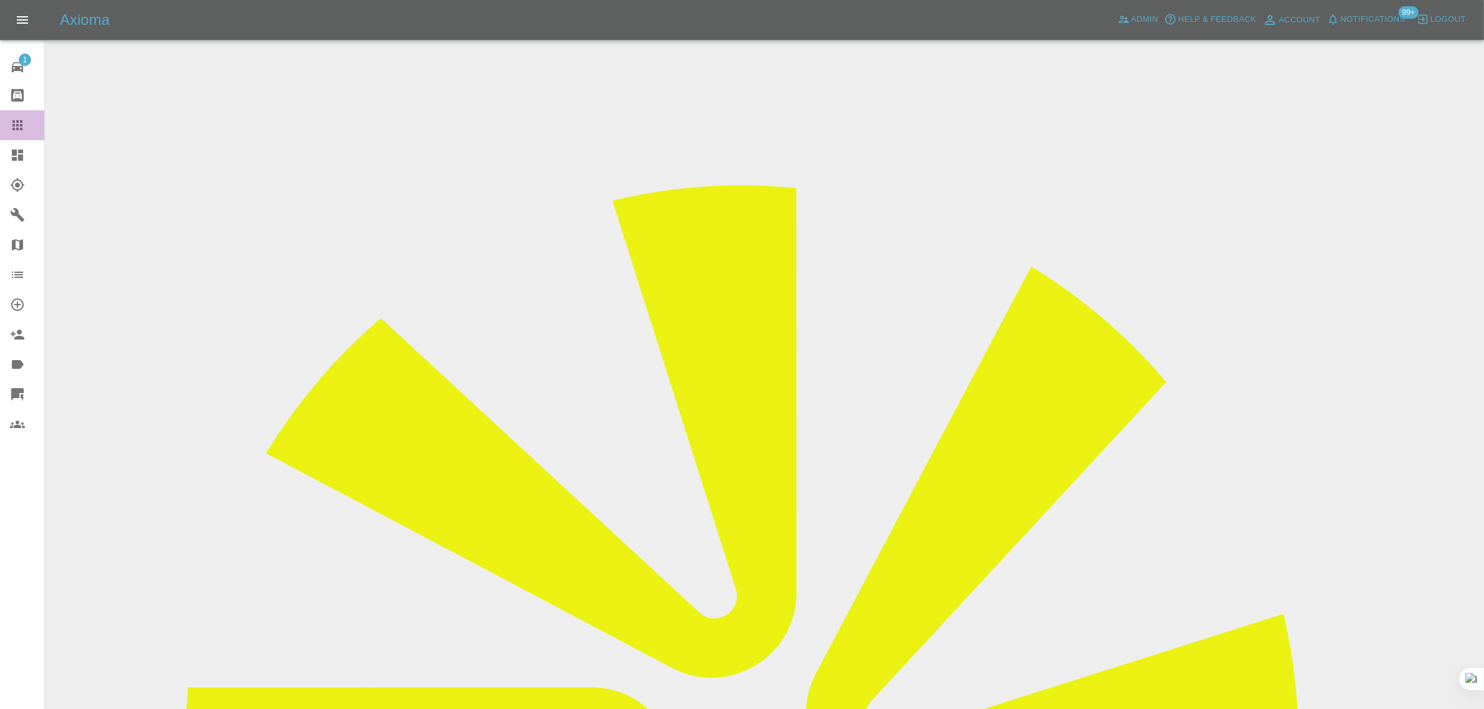
click at [20, 125] on icon at bounding box center [17, 125] width 10 height 10
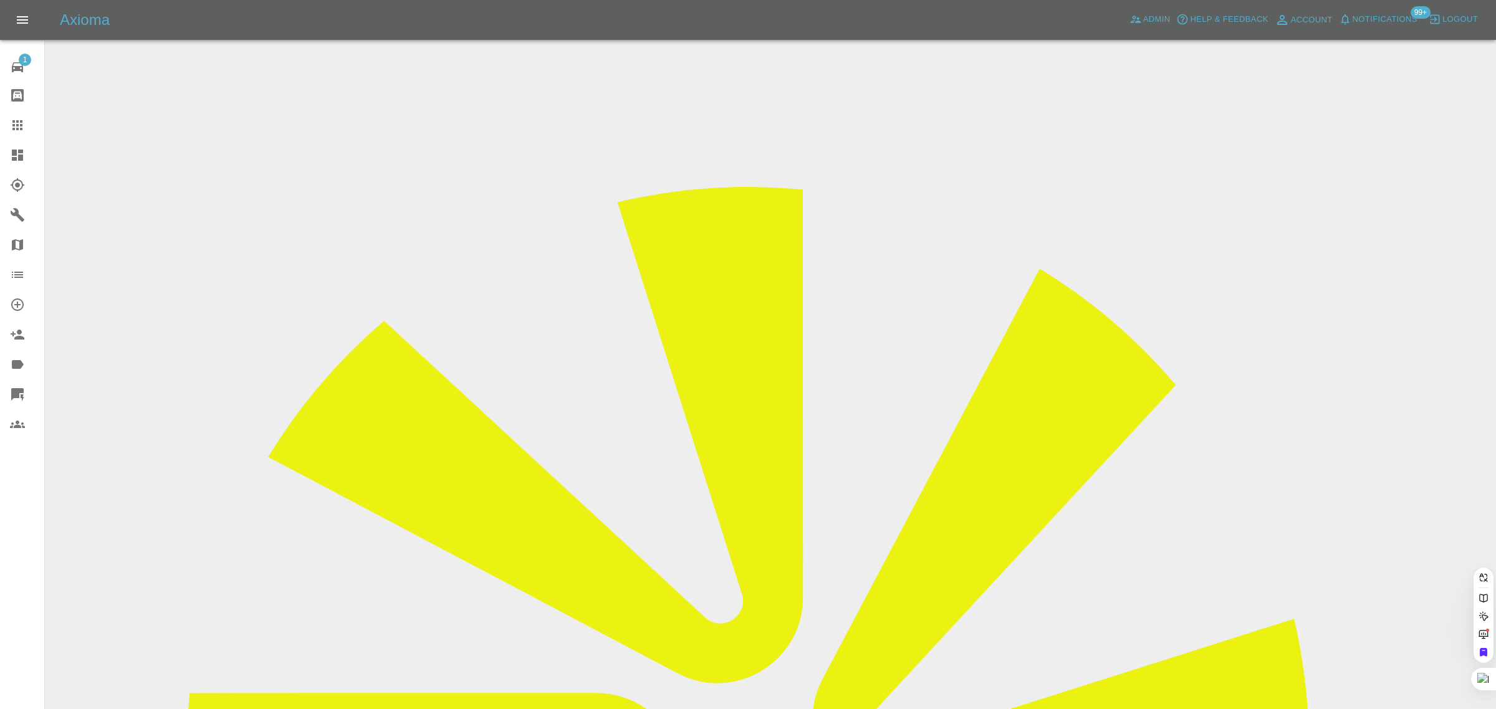
paste input "[EMAIL_ADDRESS][DOMAIN_NAME]"
type input "williamnicol567@msn.co"
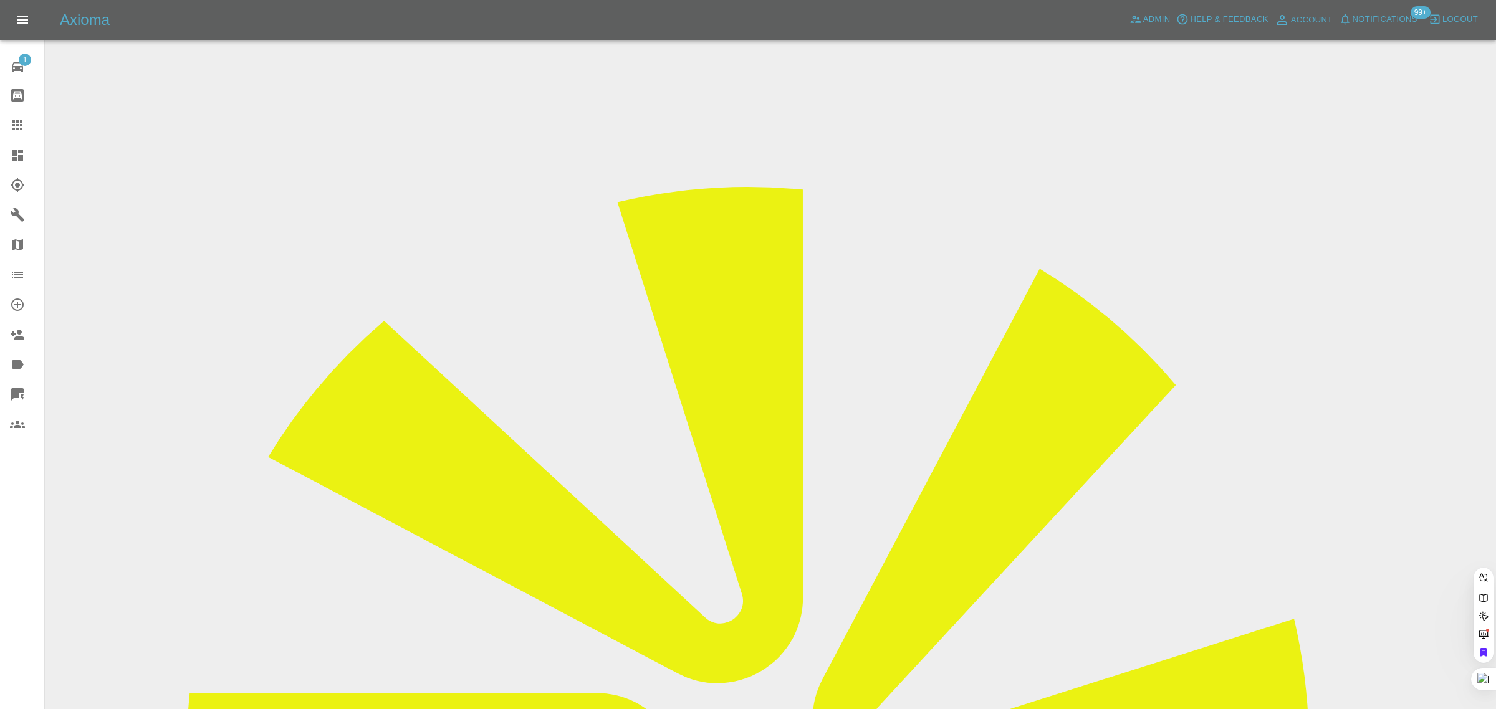
click at [11, 569] on div "1 Repair home Bodyshop home Claims Dashboard Explorer Garages Map Organization …" at bounding box center [22, 354] width 45 height 709
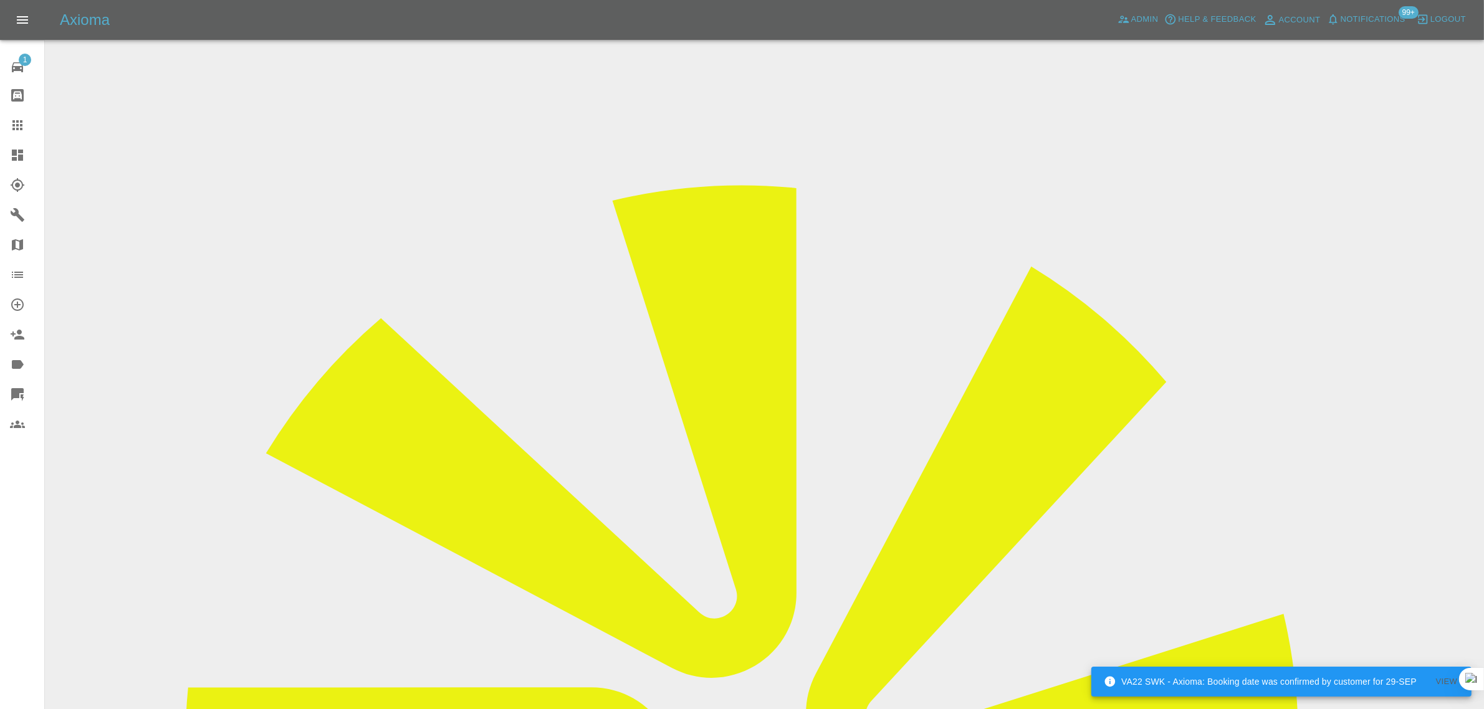
scroll to position [390, 0]
